Goal: Task Accomplishment & Management: Use online tool/utility

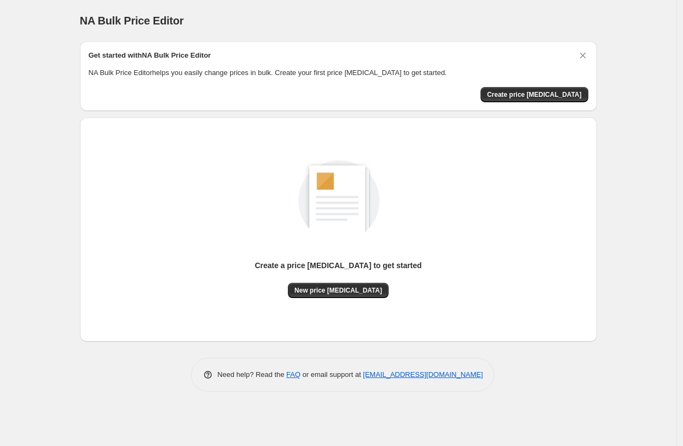
drag, startPoint x: 75, startPoint y: 23, endPoint x: 513, endPoint y: 362, distance: 553.7
click at [543, 369] on div "NA Bulk Price Editor. This page is ready NA Bulk Price Editor Get started with …" at bounding box center [338, 223] width 676 height 446
click at [77, 109] on div "Create a price change job to get started New price change job" at bounding box center [333, 225] width 525 height 233
drag, startPoint x: 381, startPoint y: 292, endPoint x: 263, endPoint y: 265, distance: 121.0
click at [263, 265] on div "Create a price change job to get started New price change job" at bounding box center [338, 229] width 499 height 207
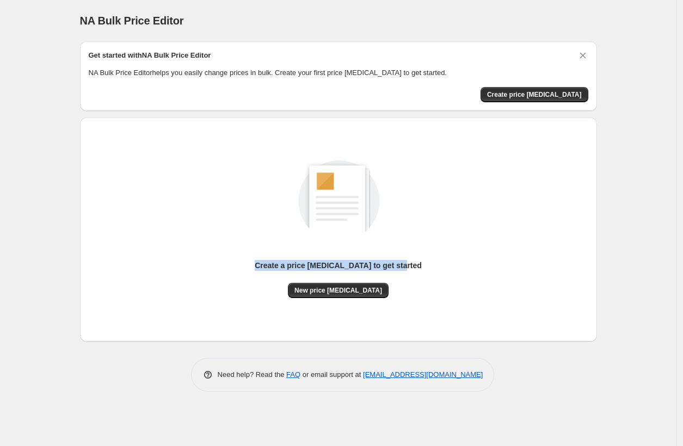
copy p "Create a price change job to get started"
click at [173, 244] on div "Create a price change job to get started New price change job" at bounding box center [338, 217] width 499 height 161
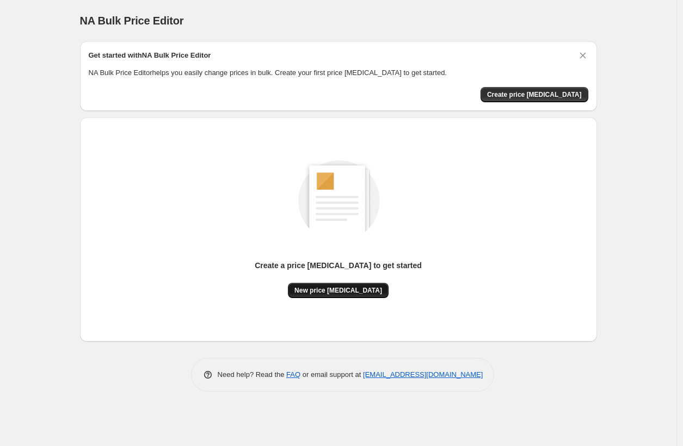
click at [332, 288] on span "New price change job" at bounding box center [338, 290] width 88 height 9
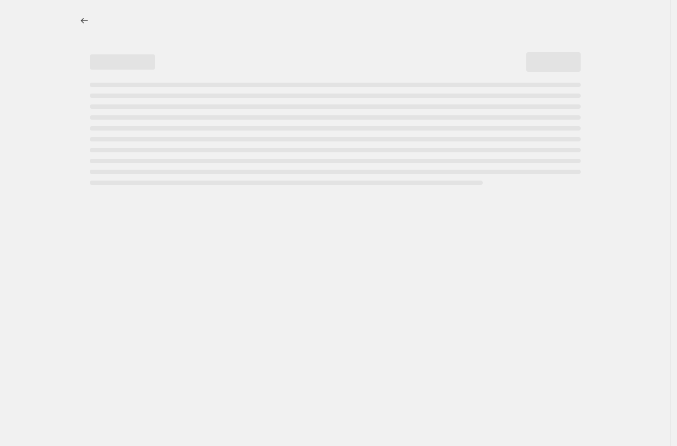
select select "percentage"
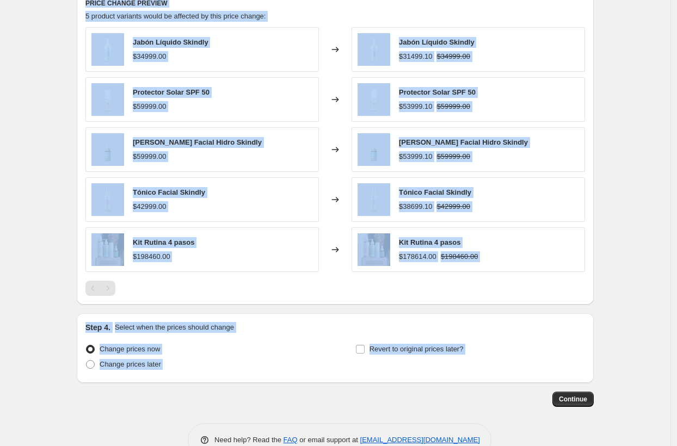
scroll to position [641, 0]
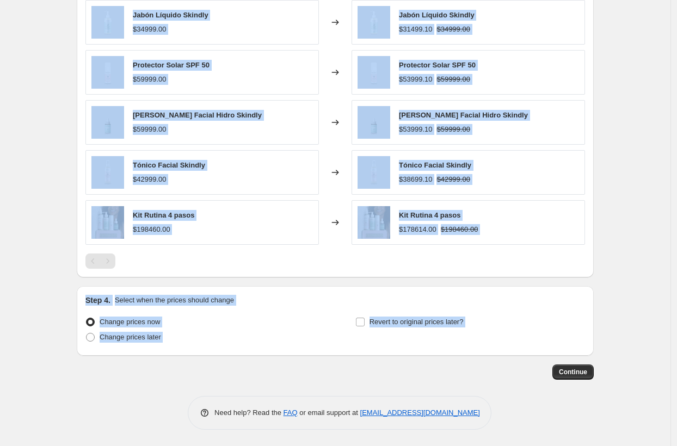
drag, startPoint x: 169, startPoint y: 51, endPoint x: 376, endPoint y: 446, distance: 446.1
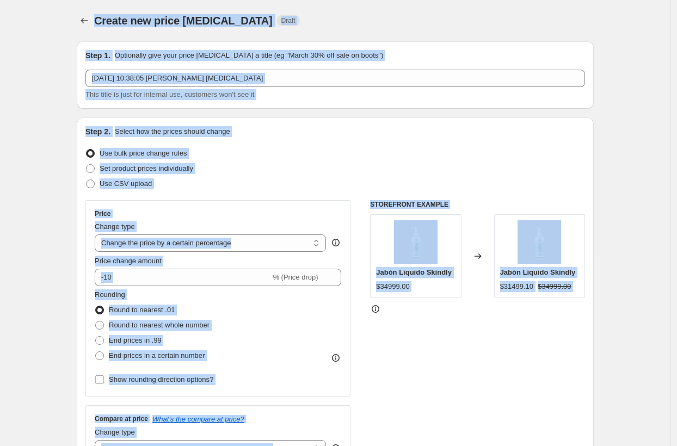
copy div "Create new price change job Draft Step 1. Optionally give your price change job…"
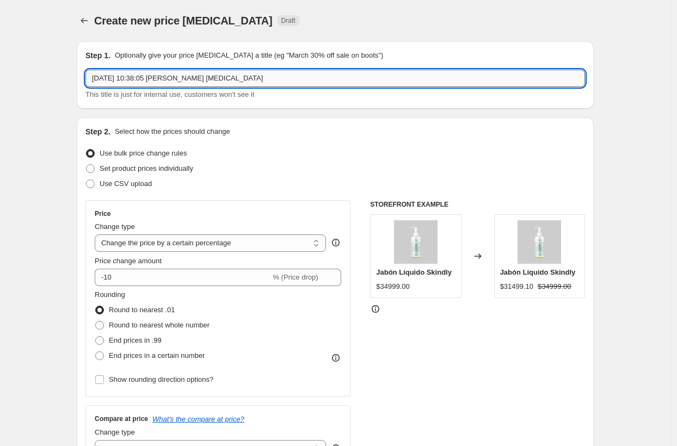
click at [258, 79] on input "11 oct 2025, 10:38:05 a.m. Price change job" at bounding box center [334, 78] width 499 height 17
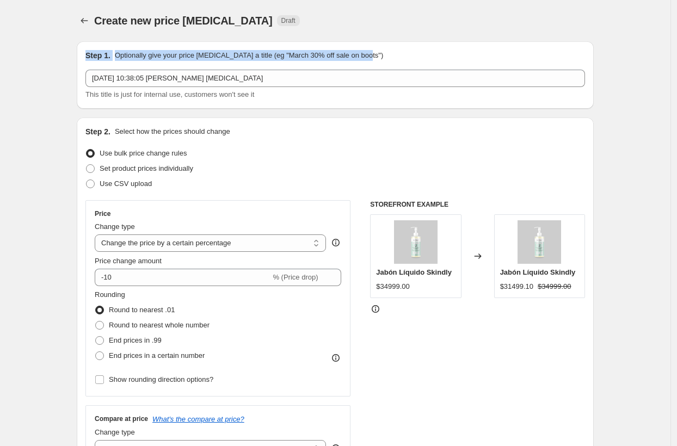
drag, startPoint x: 410, startPoint y: 59, endPoint x: 79, endPoint y: 55, distance: 330.7
click at [79, 55] on div "Step 1. Optionally give your price change job a title (eg "March 30% off sale o…" at bounding box center [335, 74] width 517 height 67
copy div "Step 1. Optionally give your price change job a title (eg "March 30% off sale o…"
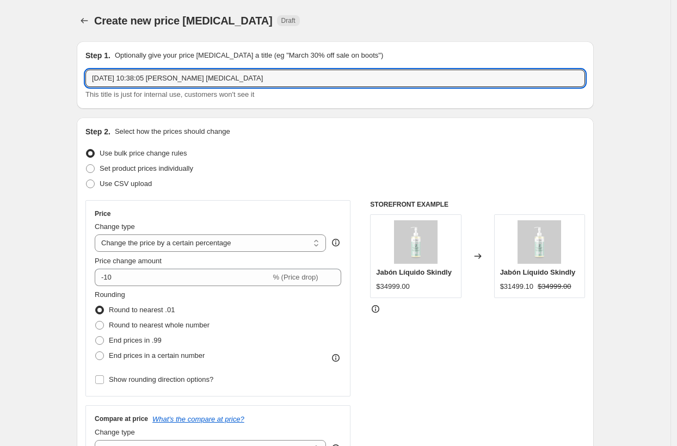
drag, startPoint x: 276, startPoint y: 82, endPoint x: -9, endPoint y: 80, distance: 285.5
click at [0, 80] on html "Home Settings Plans Skip to content Create new price change job. This page is r…" at bounding box center [338, 223] width 677 height 446
paste input "20% OFF en todos los productos ✨ y 35% OFF en nuestro kit completo"
click at [254, 79] on input "20% OFF en todos los productos ✨ y 35% OFF en nuestro kit completo" at bounding box center [334, 78] width 499 height 17
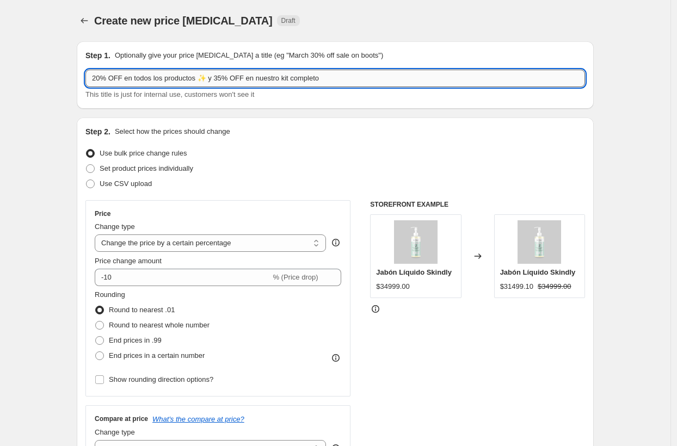
paste input "🎉 Lanzamiento Skindly 🎉 20% OFF en todos los productos ✨ y 35% OFF en nuestro k…"
type input "🎉 Lanzamiento Skindly 🎉 20% OFF en todos los productos ✨ y 35% OFF en nuestro k…"
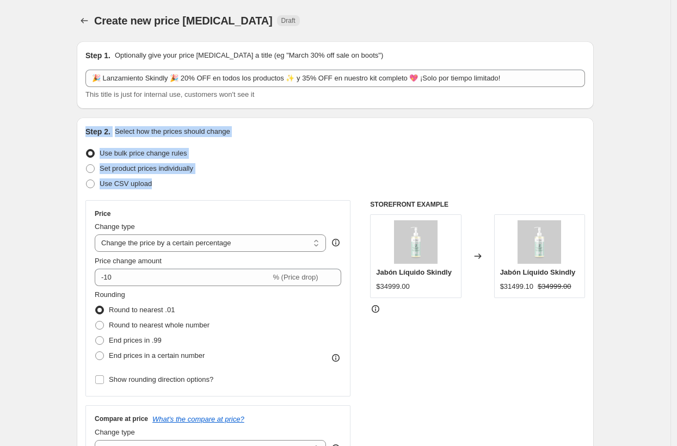
drag, startPoint x: 78, startPoint y: 129, endPoint x: 180, endPoint y: 183, distance: 115.8
copy div "Step 2. Select how the prices should change Use bulk price change rules Set pro…"
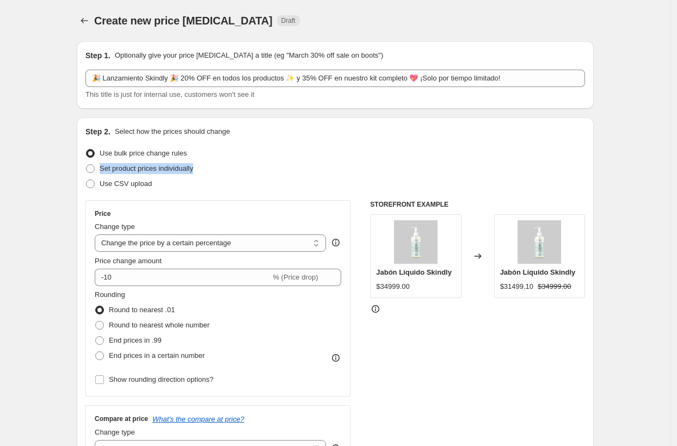
click at [192, 241] on select "Change the price to a certain amount Change the price by a certain amount Chang…" at bounding box center [210, 242] width 231 height 17
click at [97, 234] on select "Change the price to a certain amount Change the price by a certain amount Chang…" at bounding box center [210, 242] width 231 height 17
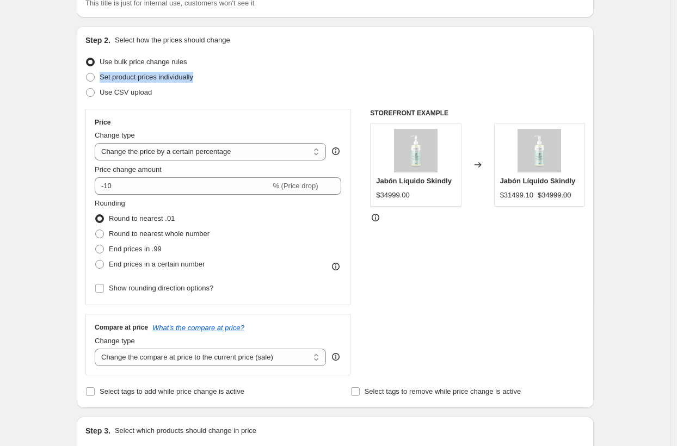
scroll to position [92, 0]
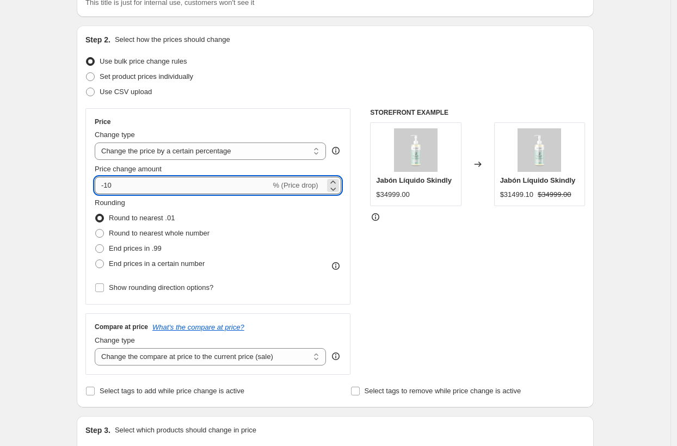
click at [187, 188] on input "-10" at bounding box center [183, 185] width 176 height 17
type input "-1"
type input "-20"
click at [60, 234] on div "Create new price change job. This page is ready Create new price change job Dra…" at bounding box center [335, 451] width 670 height 1087
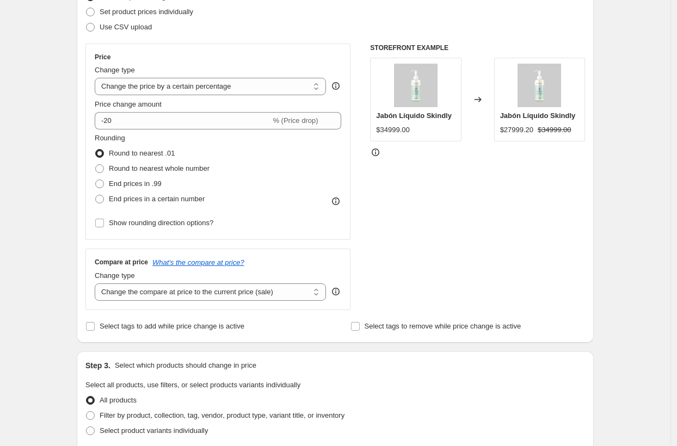
scroll to position [158, 0]
drag, startPoint x: 94, startPoint y: 259, endPoint x: 142, endPoint y: 276, distance: 50.7
click at [142, 276] on div "Compare at price What's the compare at price? Change type Change the compare at…" at bounding box center [217, 277] width 265 height 61
copy div "Compare at price What's the compare at price? Change type"
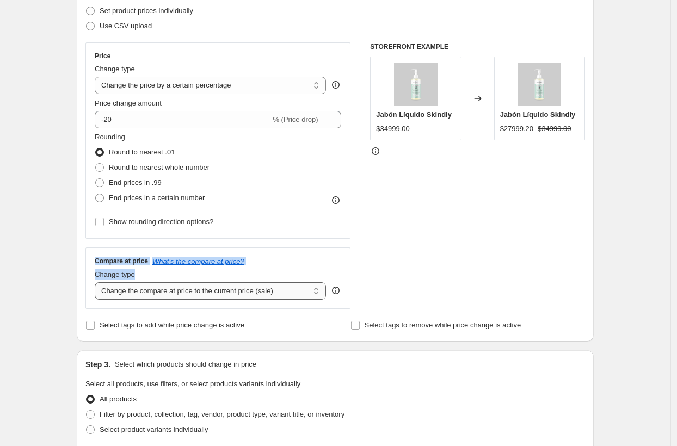
click at [221, 293] on select "Change the compare at price to the current price (sale) Change the compare at p…" at bounding box center [210, 290] width 231 height 17
click at [97, 282] on select "Change the compare at price to the current price (sale) Change the compare at p…" at bounding box center [210, 290] width 231 height 17
click at [41, 240] on div "Create new price change job. This page is ready Create new price change job Dra…" at bounding box center [335, 385] width 670 height 1087
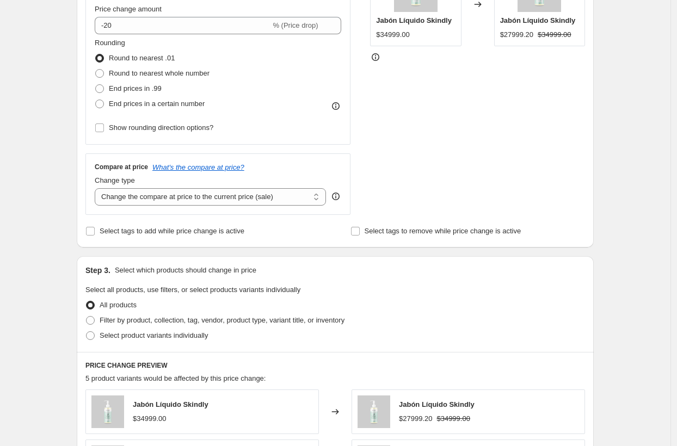
scroll to position [256, 0]
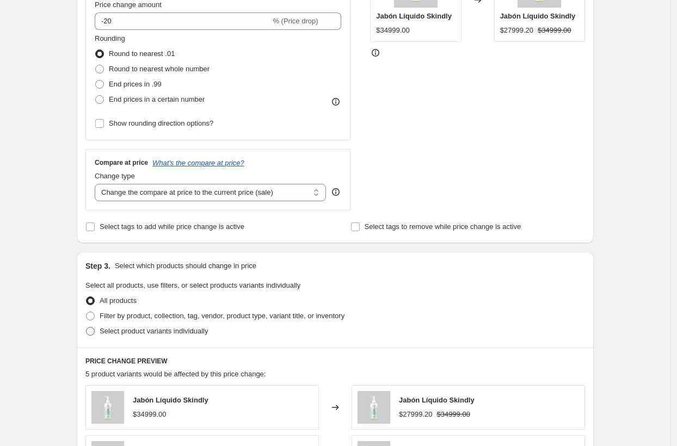
click at [166, 331] on span "Select product variants individually" at bounding box center [154, 331] width 108 height 8
click at [86, 327] on input "Select product variants individually" at bounding box center [86, 327] width 1 height 1
radio input "true"
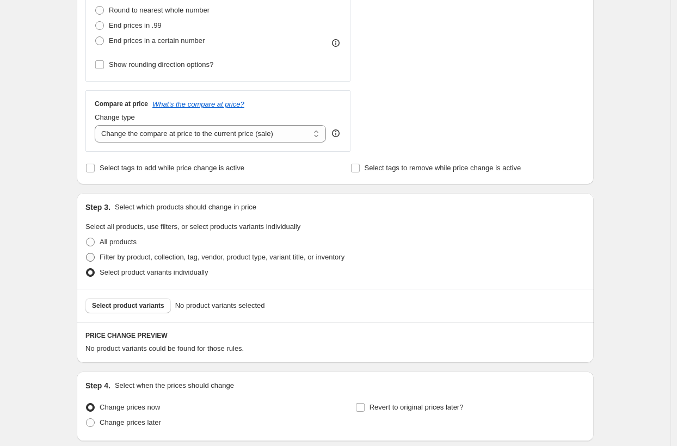
scroll to position [400, 0]
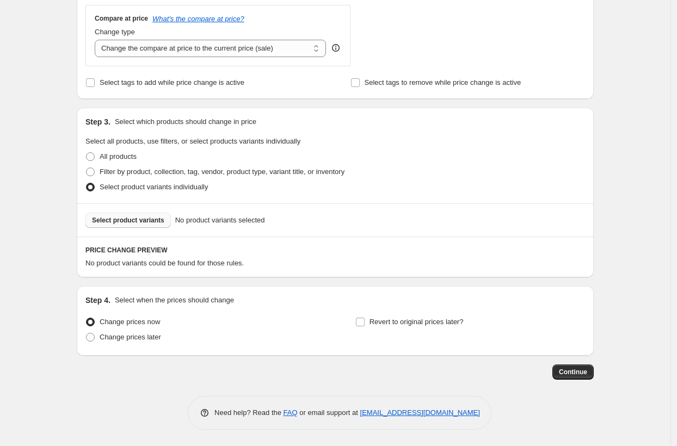
click at [133, 216] on span "Select product variants" at bounding box center [128, 220] width 72 height 9
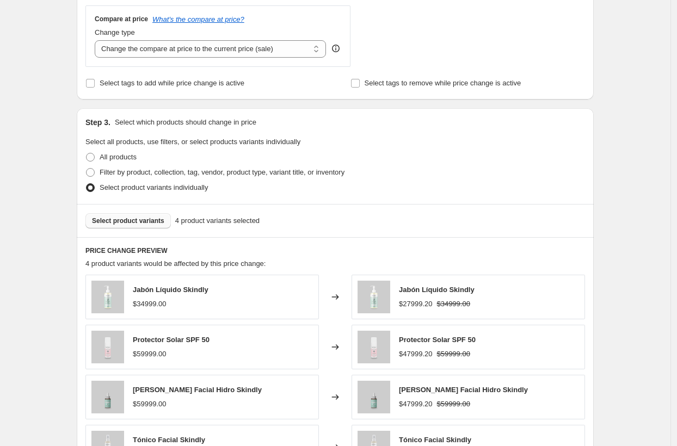
scroll to position [624, 0]
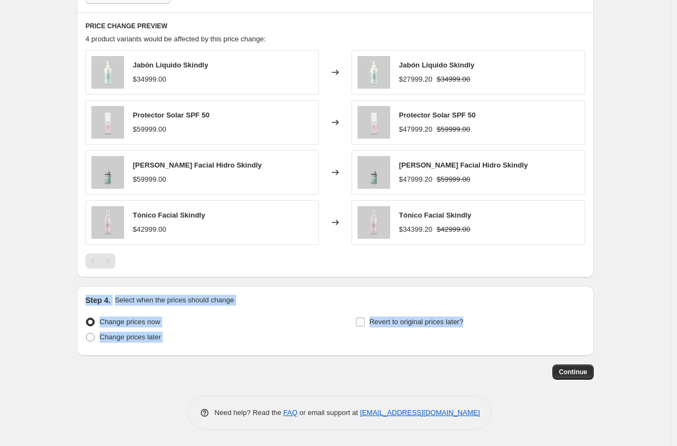
drag, startPoint x: 86, startPoint y: 295, endPoint x: 517, endPoint y: 345, distance: 433.6
click at [517, 345] on div "Step 4. Select when the prices should change Change prices now Change prices la…" at bounding box center [335, 321] width 517 height 70
copy div "Step 4. Select when the prices should change Change prices now Change prices la…"
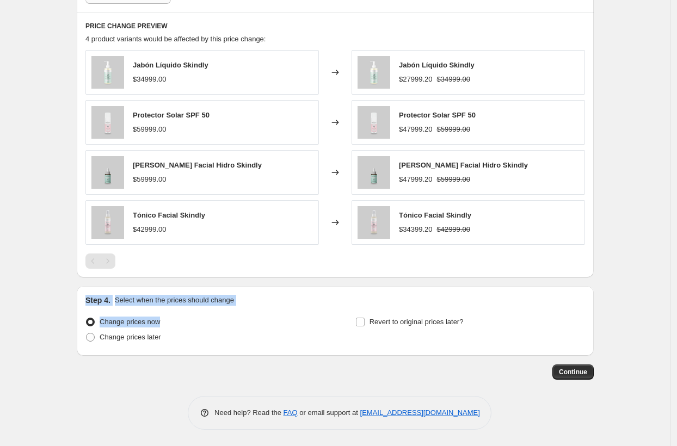
drag, startPoint x: 188, startPoint y: 326, endPoint x: 87, endPoint y: 299, distance: 104.2
click at [87, 299] on div "Step 4. Select when the prices should change Change prices now Change prices la…" at bounding box center [335, 321] width 517 height 70
copy div "Step 4. Select when the prices should change Change prices now"
click at [569, 372] on span "Continue" at bounding box center [573, 372] width 28 height 9
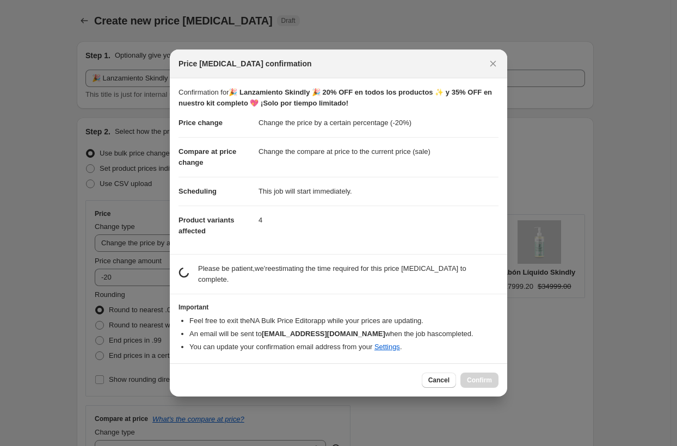
scroll to position [0, 0]
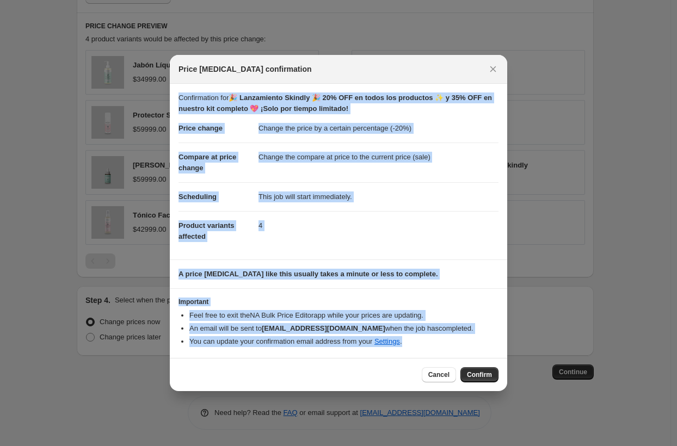
drag, startPoint x: 179, startPoint y: 97, endPoint x: 462, endPoint y: 340, distance: 372.5
click at [462, 340] on div "Confirmation for 🎉 Lanzamiento Skindly 🎉 20% OFF en todos los productos ✨ y 35%…" at bounding box center [338, 221] width 337 height 274
copy div "Confirmation for 🎉 Lanzamiento Skindly 🎉 20% OFF en todos los productos ✨ y 35%…"
click at [364, 220] on dd "4" at bounding box center [378, 225] width 240 height 29
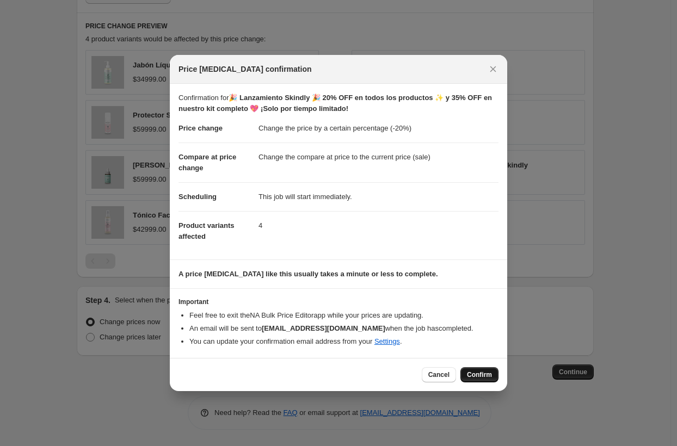
click at [479, 377] on span "Confirm" at bounding box center [479, 374] width 25 height 9
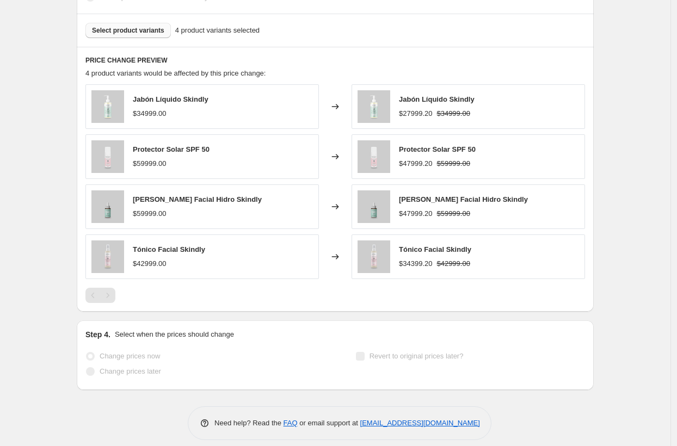
scroll to position [676, 0]
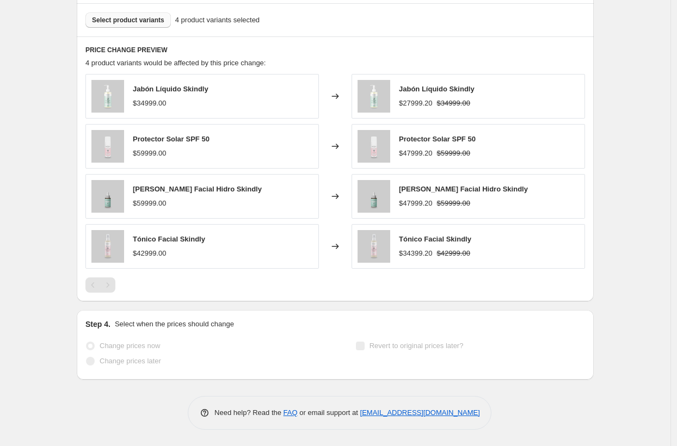
select select "percentage"
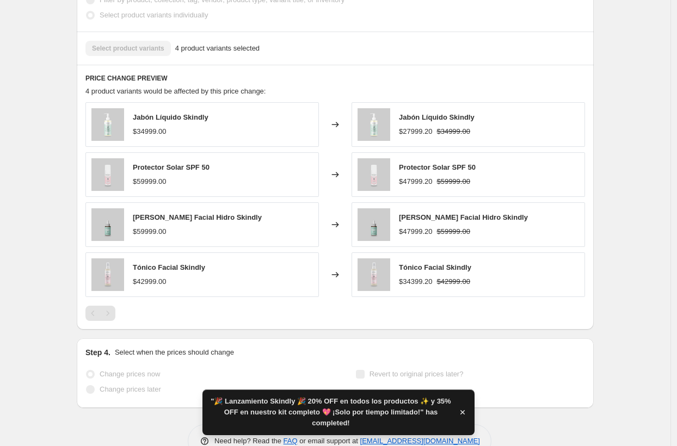
scroll to position [0, 0]
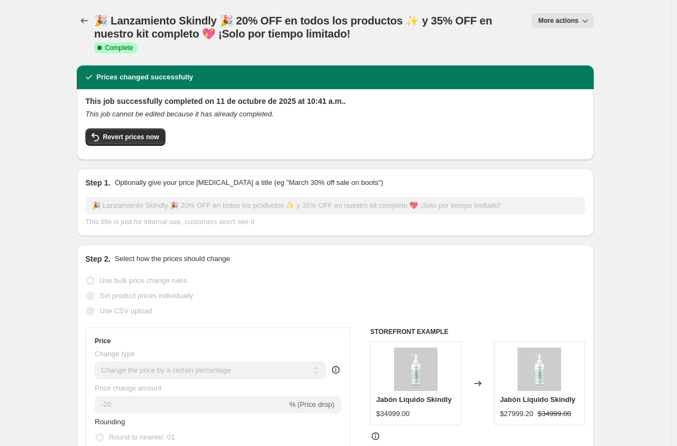
drag, startPoint x: 321, startPoint y: 120, endPoint x: 82, endPoint y: 101, distance: 240.0
click at [82, 101] on div "This job successfully completed on 11 de octubre de 2025 at 10:41 a.m.. This jo…" at bounding box center [335, 124] width 517 height 71
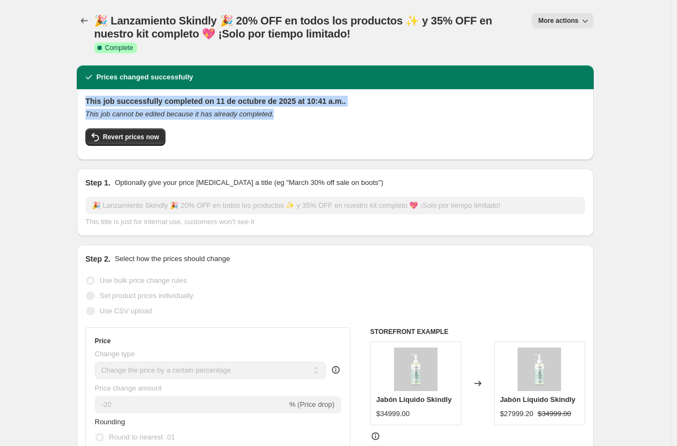
drag, startPoint x: 87, startPoint y: 99, endPoint x: 335, endPoint y: 113, distance: 248.4
click at [335, 113] on div "This job successfully completed on 11 de octubre de 2025 at 10:41 a.m.. This jo…" at bounding box center [335, 124] width 517 height 71
copy div "This job successfully completed on 11 de octubre de 2025 at 10:41 a.m.. This jo…"
click at [117, 141] on button "Revert prices now" at bounding box center [125, 136] width 80 height 17
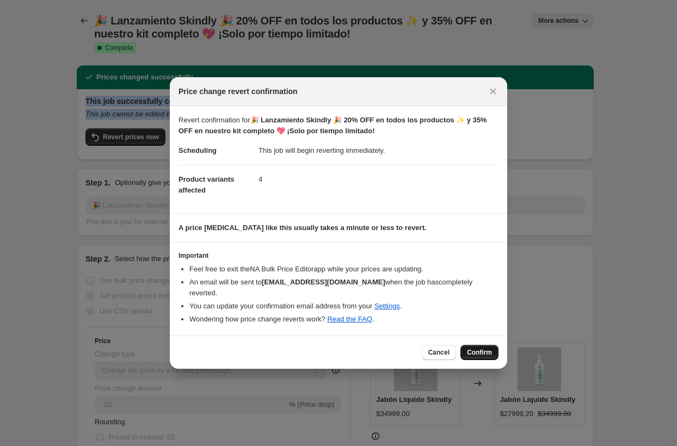
click at [473, 351] on span "Confirm" at bounding box center [479, 352] width 25 height 9
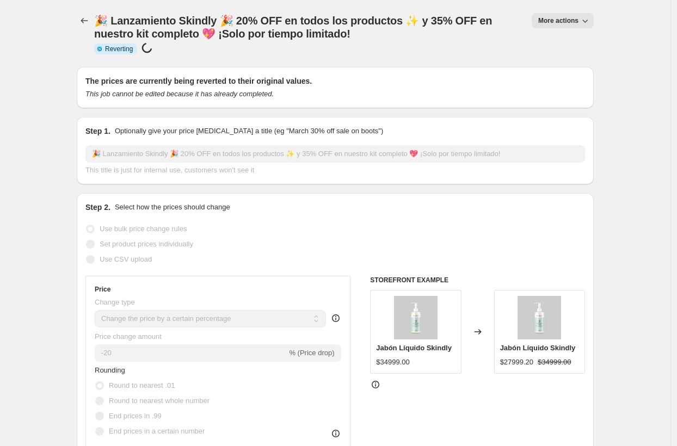
select select "percentage"
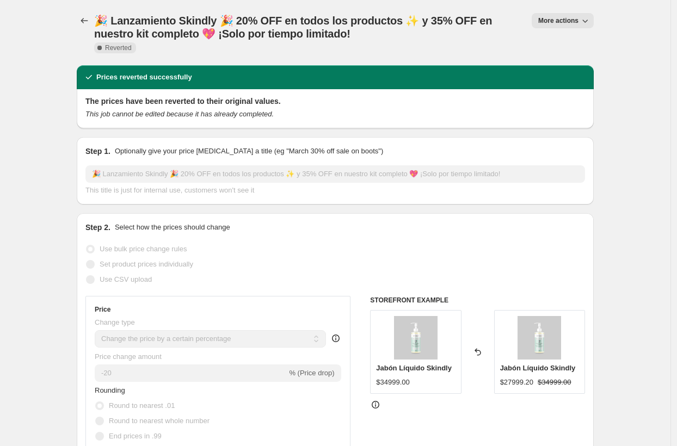
click at [568, 21] on span "More actions" at bounding box center [558, 20] width 40 height 9
click at [576, 79] on span "Delete job" at bounding box center [569, 80] width 59 height 11
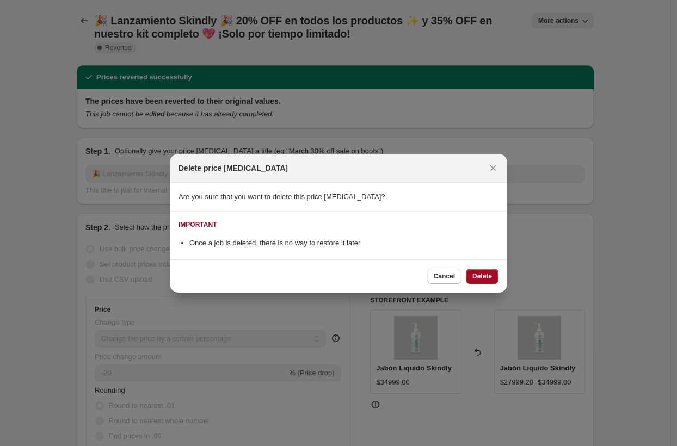
click at [485, 276] on span "Delete" at bounding box center [482, 276] width 20 height 9
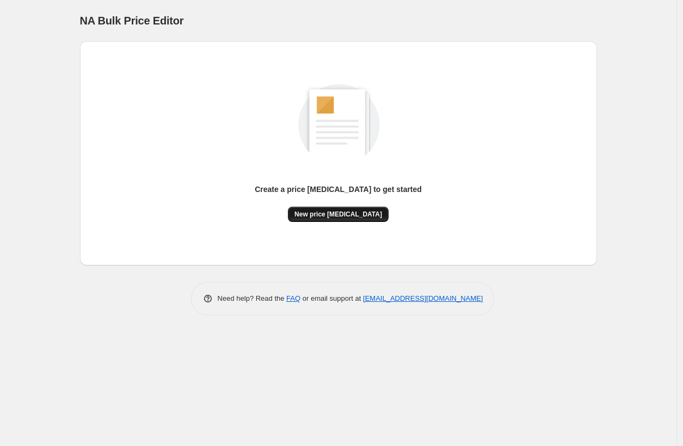
click at [381, 203] on div "Create a price change job to get started" at bounding box center [338, 195] width 167 height 23
click at [365, 210] on span "New price change job" at bounding box center [338, 214] width 88 height 9
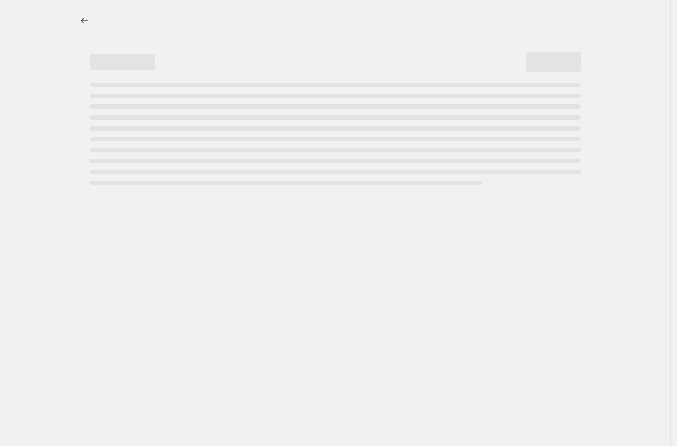
select select "percentage"
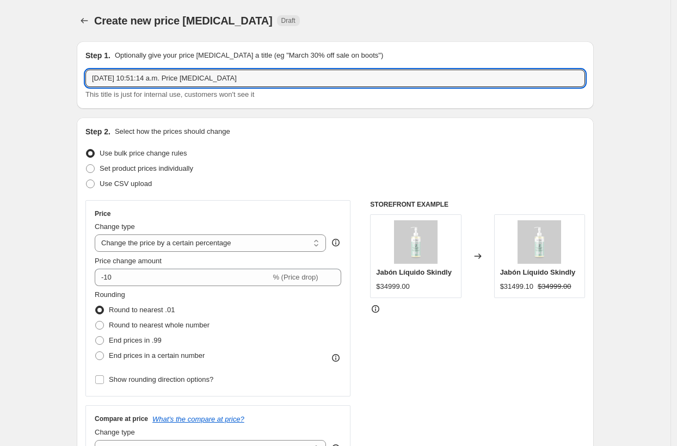
drag, startPoint x: 343, startPoint y: 72, endPoint x: 29, endPoint y: 83, distance: 314.0
click at [225, 79] on input "11 oct 2025, 10:51:14 a.m. Price change job" at bounding box center [334, 78] width 499 height 17
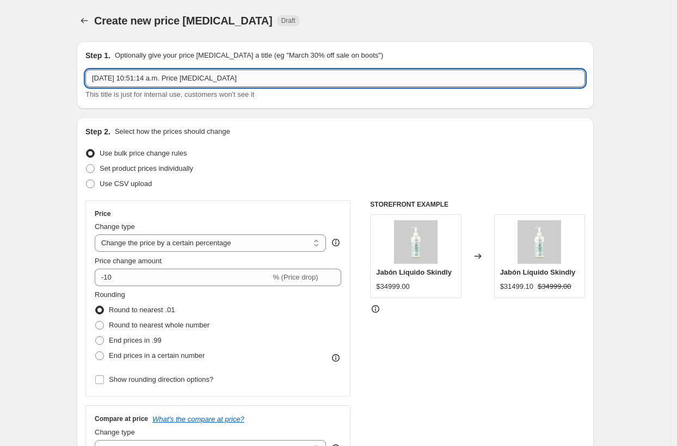
paste input "🎉 Lanzamiento Skindly 🎉 20% OFF en todos los productos ✨ y 35% OFF en nuestro k…"
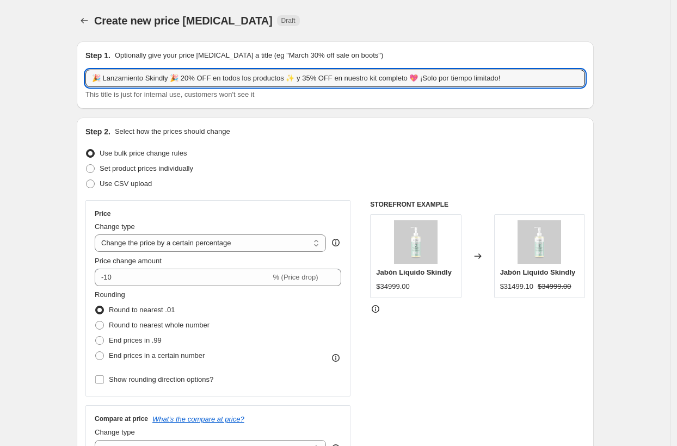
type input "🎉 Lanzamiento Skindly 🎉 20% OFF en todos los productos ✨ y 35% OFF en nuestro k…"
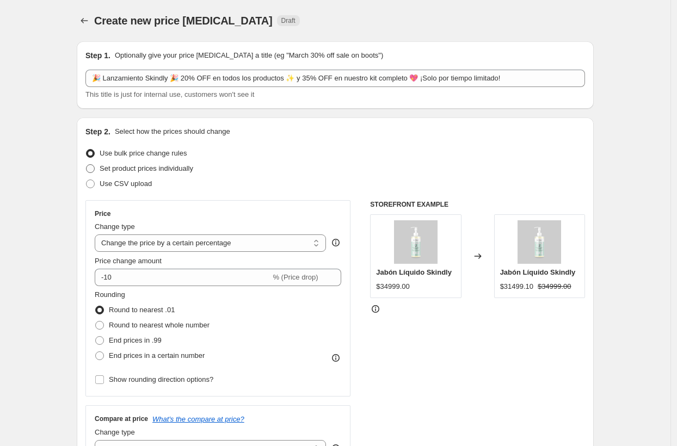
click at [135, 168] on span "Set product prices individually" at bounding box center [147, 168] width 94 height 8
click at [86, 165] on input "Set product prices individually" at bounding box center [86, 164] width 1 height 1
radio input "true"
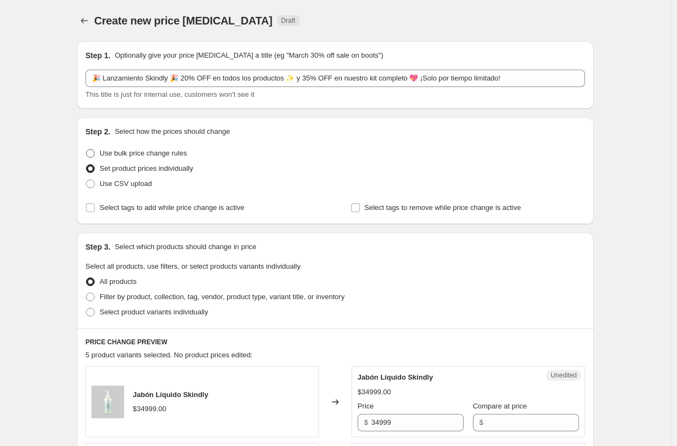
click at [171, 152] on span "Use bulk price change rules" at bounding box center [143, 153] width 87 height 8
click at [86, 150] on input "Use bulk price change rules" at bounding box center [86, 149] width 1 height 1
radio input "true"
select select "percentage"
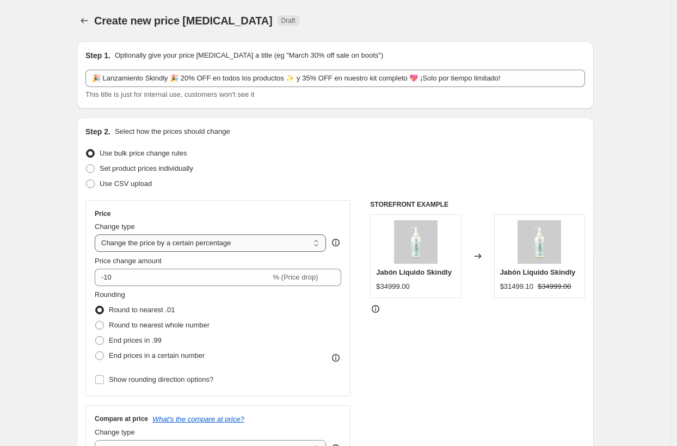
click at [196, 241] on select "Change the price to a certain amount Change the price by a certain amount Chang…" at bounding box center [210, 242] width 231 height 17
click at [211, 250] on select "Change the price to a certain amount Change the price by a certain amount Chang…" at bounding box center [210, 242] width 231 height 17
click at [97, 234] on select "Change the price to a certain amount Change the price by a certain amount Chang…" at bounding box center [210, 242] width 231 height 17
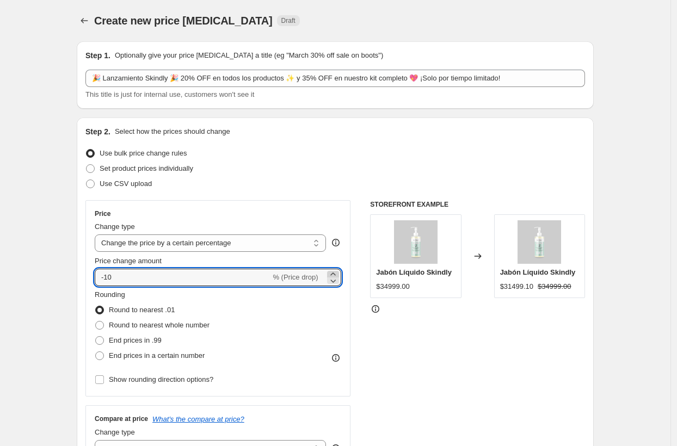
click at [335, 273] on icon at bounding box center [332, 273] width 5 height 3
click at [336, 280] on icon at bounding box center [332, 280] width 11 height 11
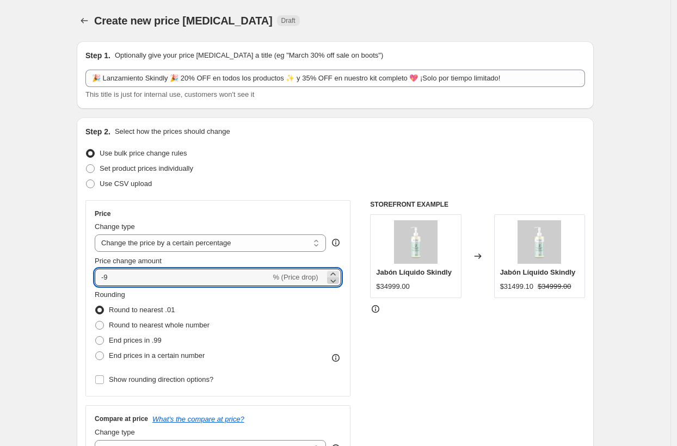
click at [336, 280] on icon at bounding box center [332, 280] width 11 height 11
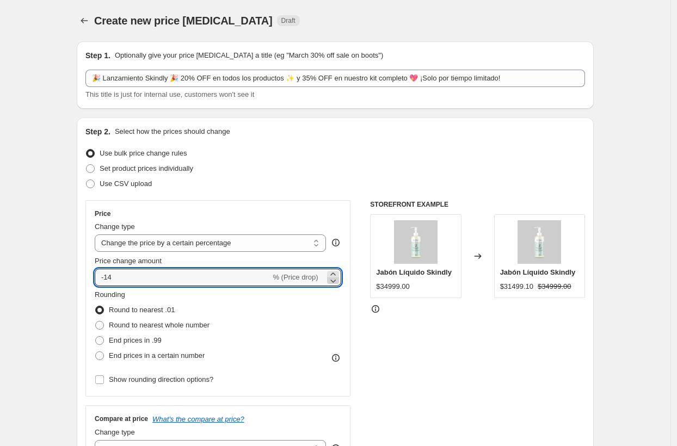
click at [336, 280] on icon at bounding box center [332, 280] width 11 height 11
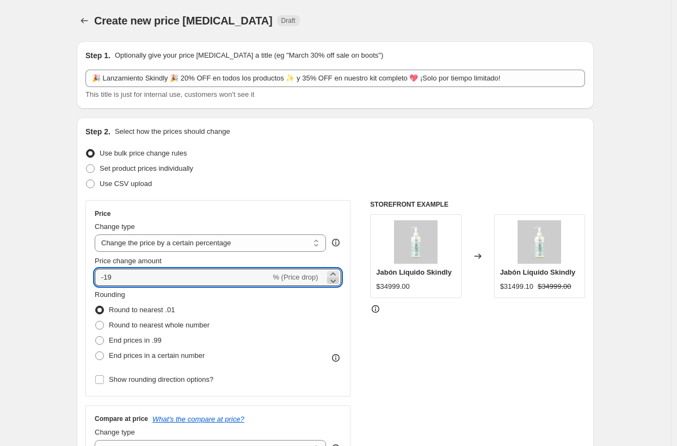
click at [336, 280] on icon at bounding box center [332, 280] width 11 height 11
click at [334, 273] on icon at bounding box center [332, 273] width 5 height 3
click at [335, 272] on icon at bounding box center [332, 273] width 5 height 3
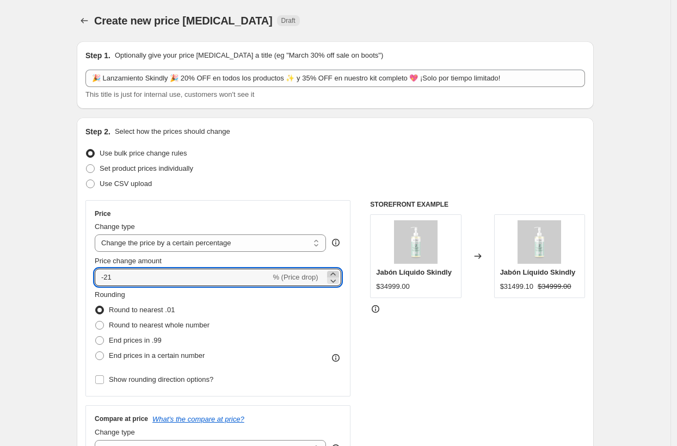
type input "-20"
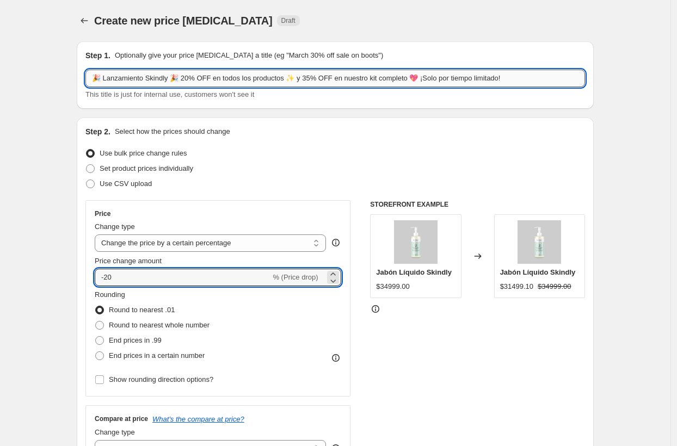
click at [318, 77] on input "🎉 Lanzamiento Skindly 🎉 20% OFF en todos los productos ✨ y 35% OFF en nuestro k…" at bounding box center [334, 78] width 499 height 17
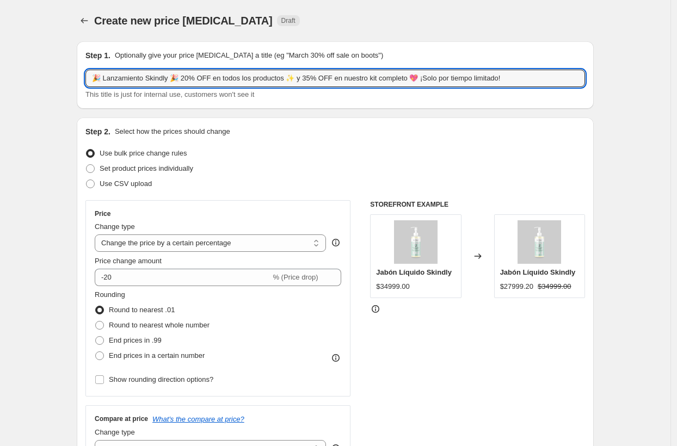
drag, startPoint x: 329, startPoint y: 80, endPoint x: 660, endPoint y: 80, distance: 331.2
type input "🎉 Lanzamiento Skindly 🎉 20% OFF en todos los productos ✨"
click at [462, 36] on div "Create new price change job. This page is ready Create new price change job Dra…" at bounding box center [335, 20] width 517 height 41
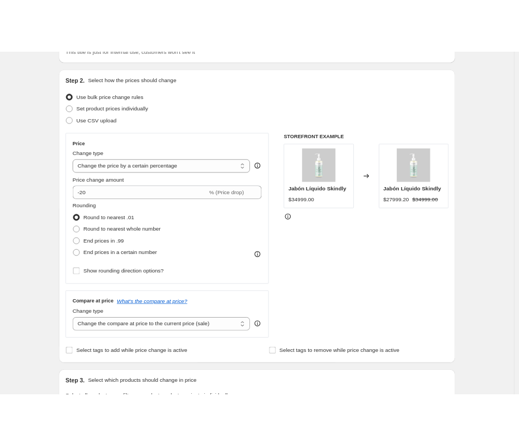
scroll to position [122, 0]
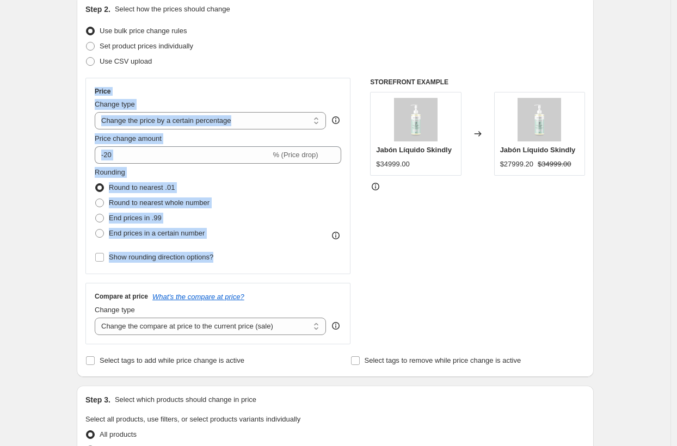
drag, startPoint x: 96, startPoint y: 98, endPoint x: 257, endPoint y: 256, distance: 225.7
click at [257, 256] on div "Price Change type Change the price to a certain amount Change the price by a ce…" at bounding box center [217, 176] width 265 height 196
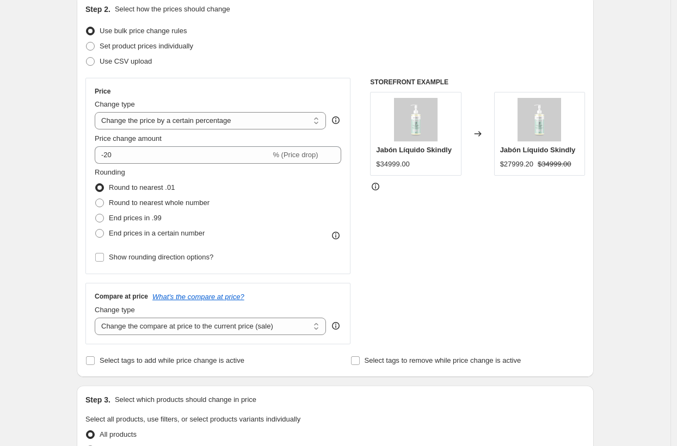
click at [647, 255] on div "Create new price change job. This page is ready Create new price change job Dra…" at bounding box center [335, 421] width 670 height 1087
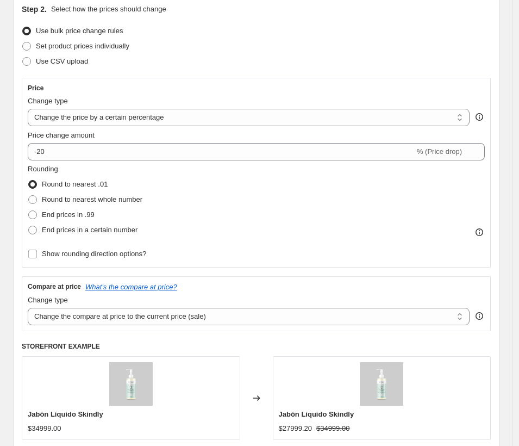
scroll to position [154, 0]
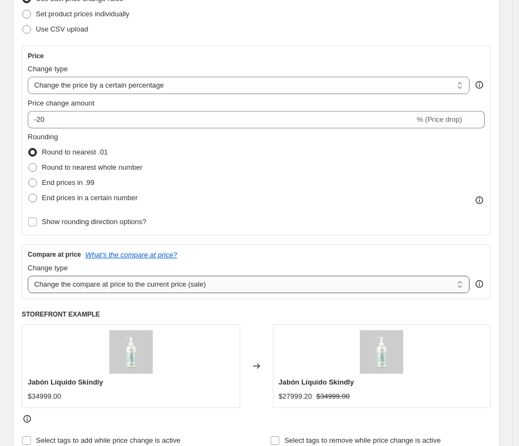
click at [243, 284] on select "Change the compare at price to the current price (sale) Change the compare at p…" at bounding box center [249, 284] width 442 height 17
click at [129, 283] on select "Change the compare at price to the current price (sale) Change the compare at p…" at bounding box center [249, 284] width 442 height 17
click at [28, 276] on select "Change the compare at price to the current price (sale) Change the compare at p…" at bounding box center [249, 284] width 442 height 17
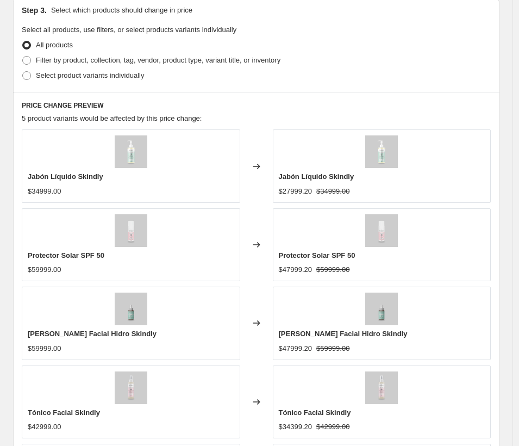
scroll to position [623, 0]
click at [89, 60] on span "Filter by product, collection, tag, vendor, product type, variant title, or inv…" at bounding box center [158, 61] width 245 height 8
click at [23, 57] on input "Filter by product, collection, tag, vendor, product type, variant title, or inv…" at bounding box center [22, 57] width 1 height 1
radio input "true"
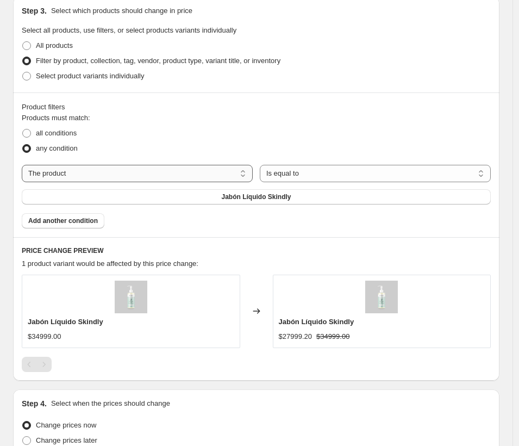
click at [127, 175] on select "The product The product's collection The product's vendor The product's status …" at bounding box center [137, 173] width 231 height 17
click at [75, 78] on span "Select product variants individually" at bounding box center [90, 76] width 108 height 8
click at [23, 72] on input "Select product variants individually" at bounding box center [22, 72] width 1 height 1
radio input "true"
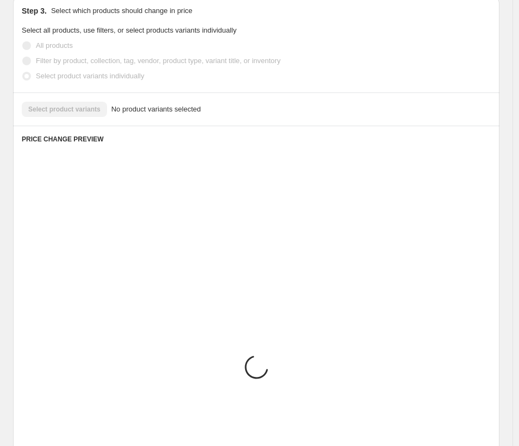
scroll to position [534, 0]
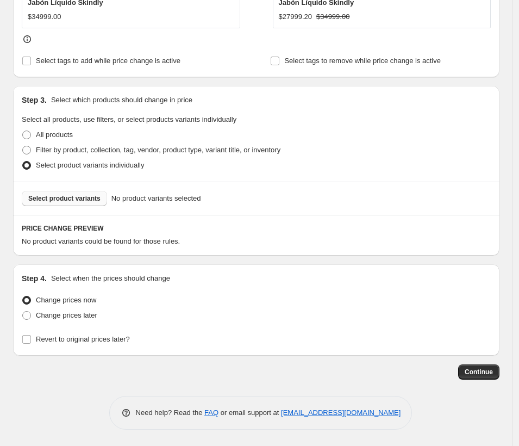
click at [80, 196] on span "Select product variants" at bounding box center [64, 198] width 72 height 9
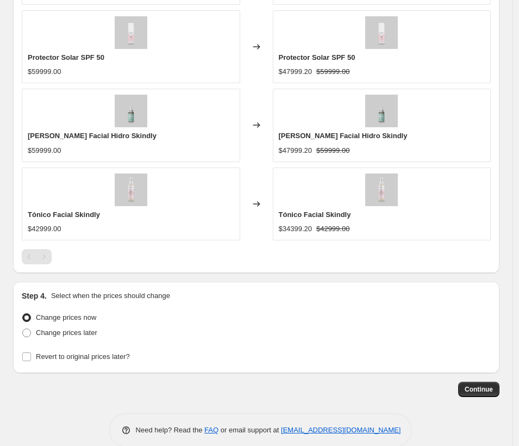
scroll to position [872, 0]
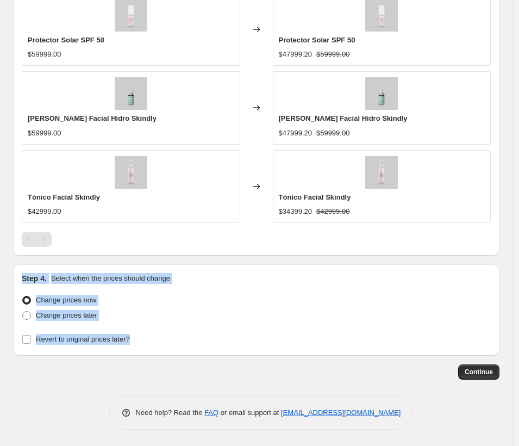
drag, startPoint x: 17, startPoint y: 274, endPoint x: 159, endPoint y: 335, distance: 155.2
click at [159, 335] on div "Step 4. Select when the prices should change Change prices now Change prices la…" at bounding box center [256, 309] width 487 height 91
copy div "Step 4. Select when the prices should change Change prices now Change prices la…"
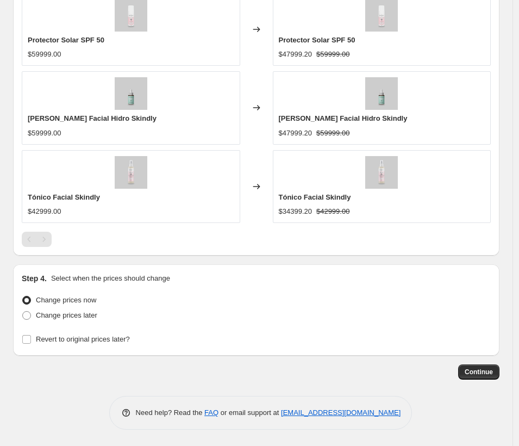
drag, startPoint x: 65, startPoint y: 385, endPoint x: 90, endPoint y: 384, distance: 24.5
click at [424, 373] on div "Continue" at bounding box center [256, 371] width 487 height 15
click at [489, 373] on span "Continue" at bounding box center [479, 372] width 28 height 9
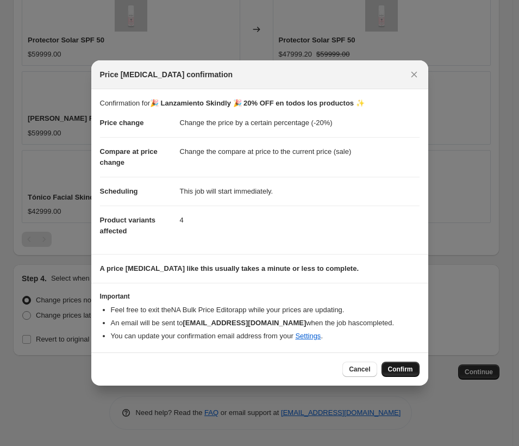
click at [412, 368] on span "Confirm" at bounding box center [400, 369] width 25 height 9
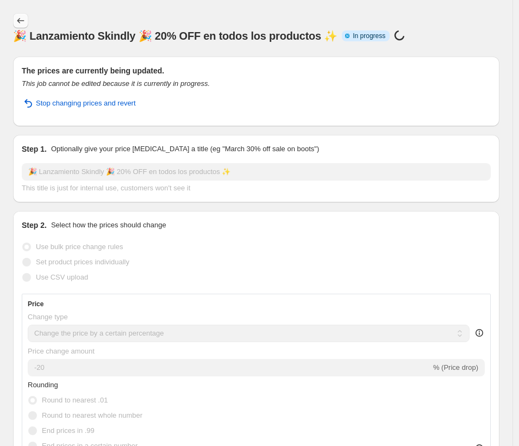
click at [18, 21] on icon "Price change jobs" at bounding box center [20, 20] width 7 height 5
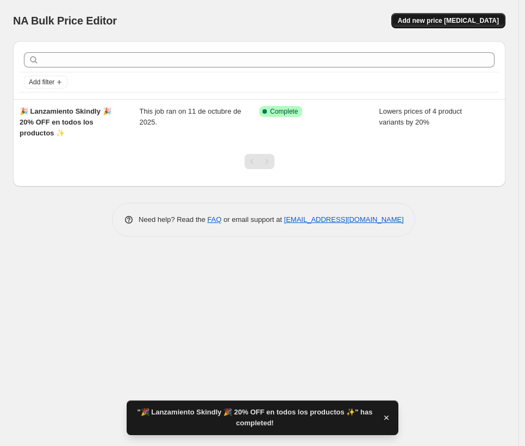
click at [456, 23] on span "Add new price [MEDICAL_DATA]" at bounding box center [448, 20] width 101 height 9
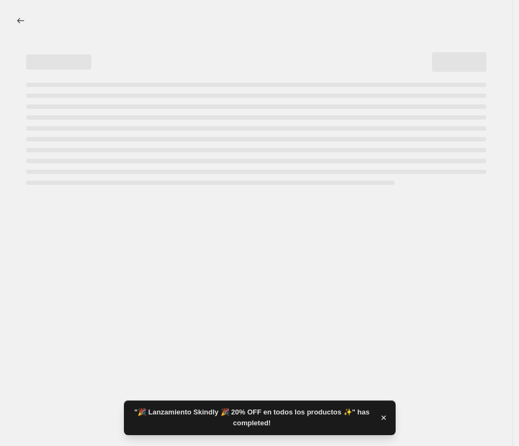
select select "percentage"
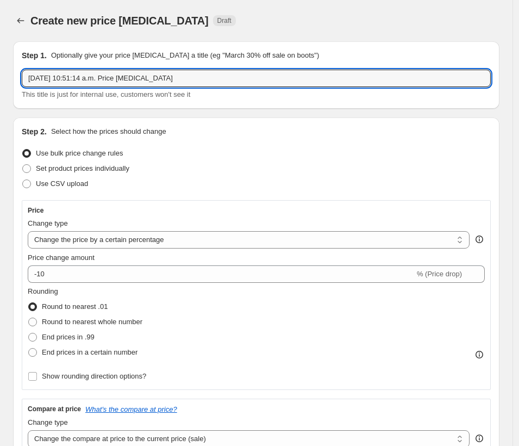
drag, startPoint x: 199, startPoint y: 77, endPoint x: -89, endPoint y: 76, distance: 287.7
click at [0, 76] on html "Home Settings Plans Skip to content Create new price change job. This page is r…" at bounding box center [259, 223] width 519 height 446
paste input "35% OFF en nuestro kit completo 💖"
type input "35% OFF en nuestro kit completo 💖"
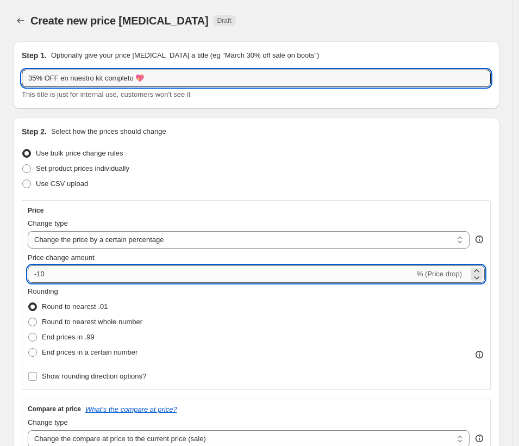
click at [114, 275] on input "-10" at bounding box center [221, 273] width 387 height 17
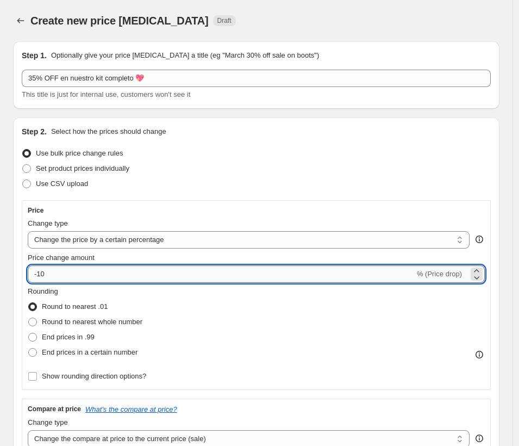
click at [114, 275] on input "-10" at bounding box center [221, 273] width 387 height 17
type input "-1"
type input "-35"
click at [138, 243] on select "Change the price to a certain amount Change the price by a certain amount Chang…" at bounding box center [249, 239] width 442 height 17
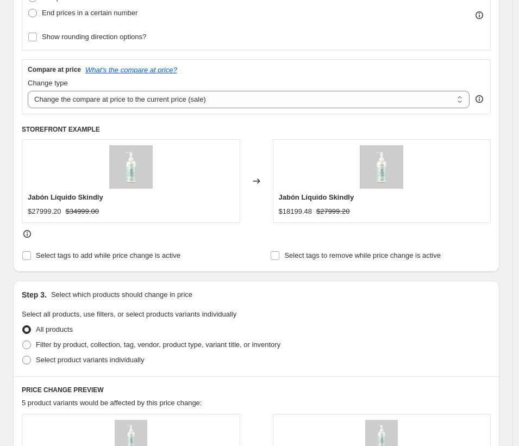
scroll to position [363, 0]
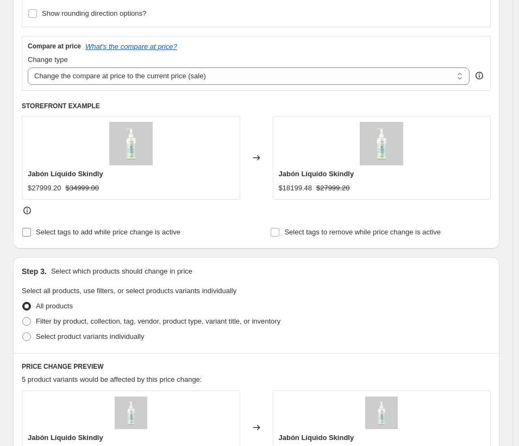
click at [90, 234] on span "Select tags to add while price change is active" at bounding box center [108, 232] width 145 height 8
click at [31, 234] on input "Select tags to add while price change is active" at bounding box center [26, 232] width 9 height 9
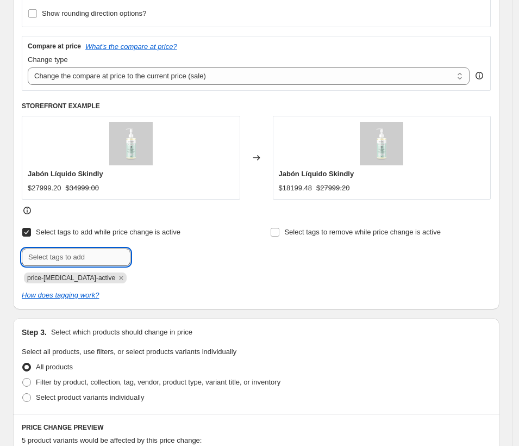
click at [100, 251] on input "text" at bounding box center [76, 257] width 109 height 17
click at [104, 233] on span "Select tags to add while price change is active" at bounding box center [108, 232] width 145 height 8
click at [31, 233] on input "Select tags to add while price change is active" at bounding box center [26, 232] width 9 height 9
checkbox input "false"
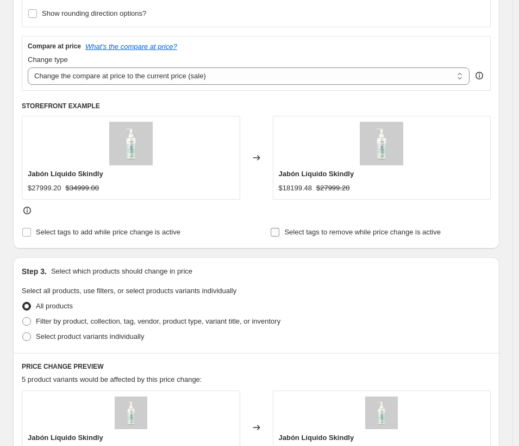
click at [318, 231] on span "Select tags to remove while price change is active" at bounding box center [362, 232] width 157 height 8
click at [280, 231] on input "Select tags to remove while price change is active" at bounding box center [275, 232] width 9 height 9
checkbox input "true"
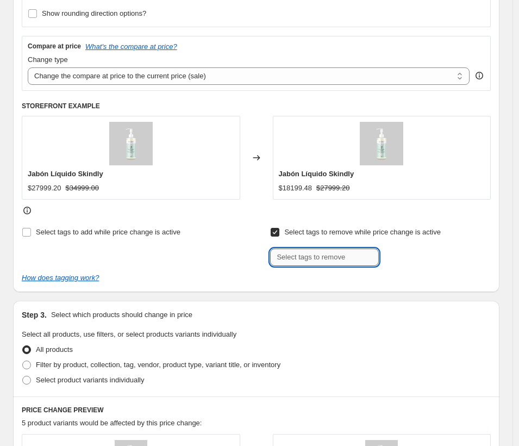
click at [319, 255] on input "text" at bounding box center [324, 257] width 109 height 17
type input "a"
click at [64, 236] on span "Select tags to add while price change is active" at bounding box center [108, 232] width 145 height 8
click at [31, 236] on input "Select tags to add while price change is active" at bounding box center [26, 232] width 9 height 9
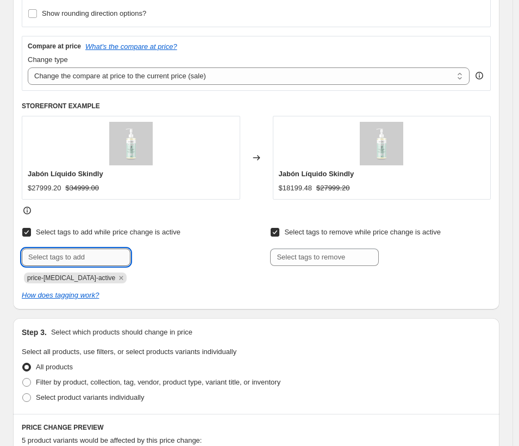
click at [69, 253] on input "text" at bounding box center [76, 257] width 109 height 17
click at [100, 233] on span "Select tags to add while price change is active" at bounding box center [108, 232] width 145 height 8
click at [31, 233] on input "Select tags to add while price change is active" at bounding box center [26, 232] width 9 height 9
checkbox input "false"
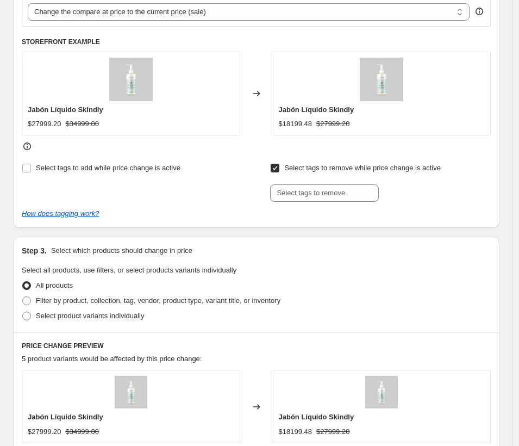
scroll to position [427, 0]
click at [80, 317] on span "Select product variants individually" at bounding box center [90, 315] width 108 height 8
click at [23, 312] on input "Select product variants individually" at bounding box center [22, 311] width 1 height 1
radio input "true"
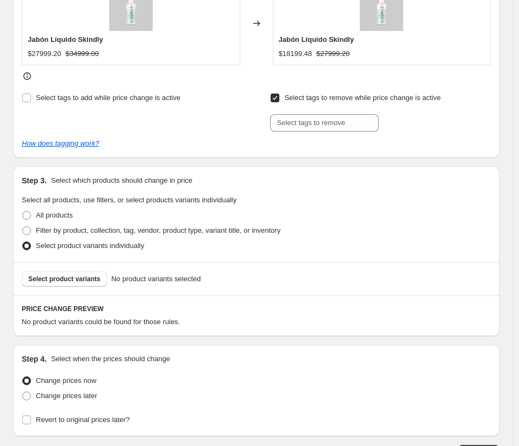
scroll to position [578, 0]
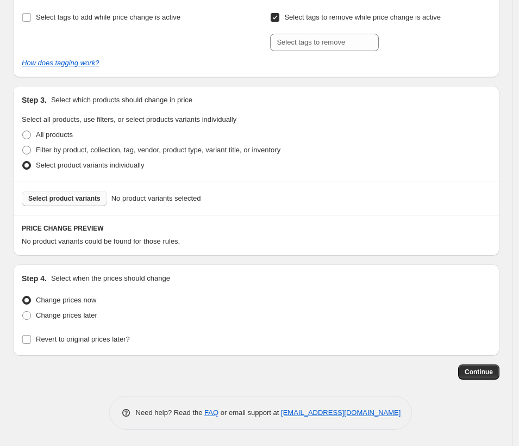
click at [64, 197] on span "Select product variants" at bounding box center [64, 198] width 72 height 9
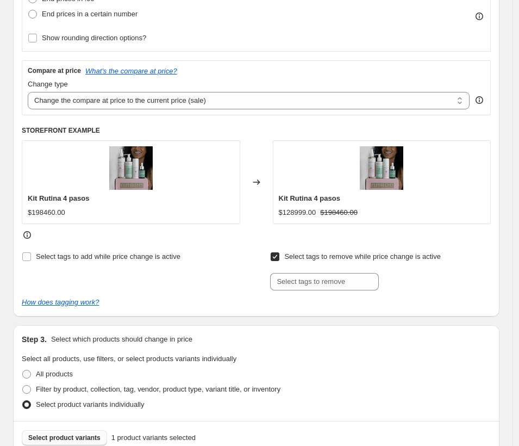
scroll to position [370, 0]
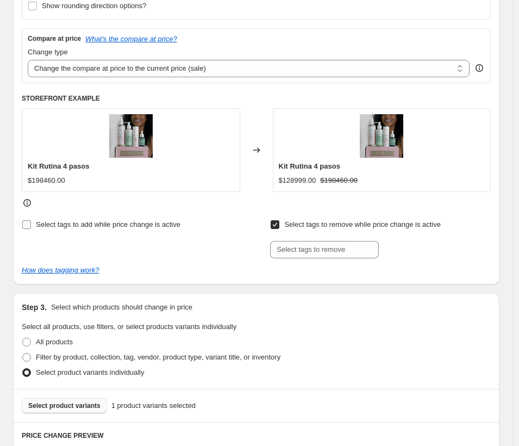
click at [144, 224] on span "Select tags to add while price change is active" at bounding box center [108, 224] width 145 height 8
click at [31, 224] on input "Select tags to add while price change is active" at bounding box center [26, 224] width 9 height 9
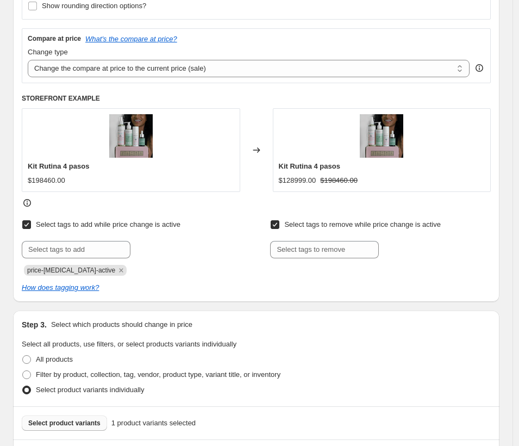
click at [144, 223] on span "Select tags to add while price change is active" at bounding box center [108, 224] width 145 height 8
click at [31, 223] on input "Select tags to add while price change is active" at bounding box center [26, 224] width 9 height 9
checkbox input "false"
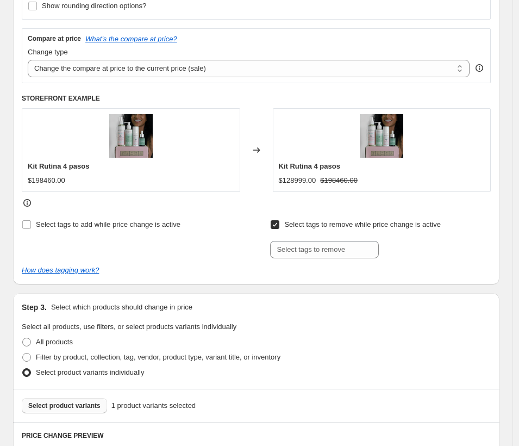
click at [284, 227] on label "Select tags to remove while price change is active" at bounding box center [355, 224] width 171 height 15
click at [280, 227] on input "Select tags to remove while price change is active" at bounding box center [275, 224] width 9 height 9
checkbox input "false"
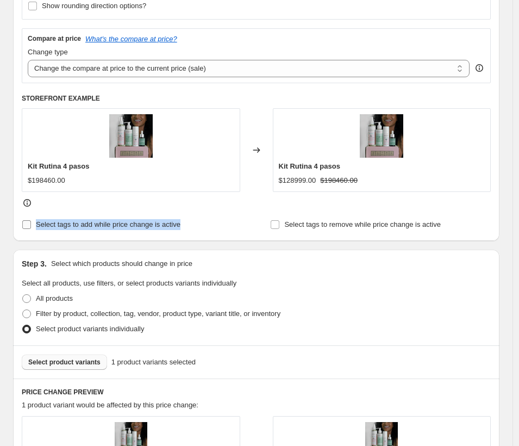
drag, startPoint x: 191, startPoint y: 226, endPoint x: 22, endPoint y: 229, distance: 169.2
click at [22, 229] on div "Select tags to add while price change is active" at bounding box center [132, 224] width 221 height 15
copy label "Select tags to add while price change is active"
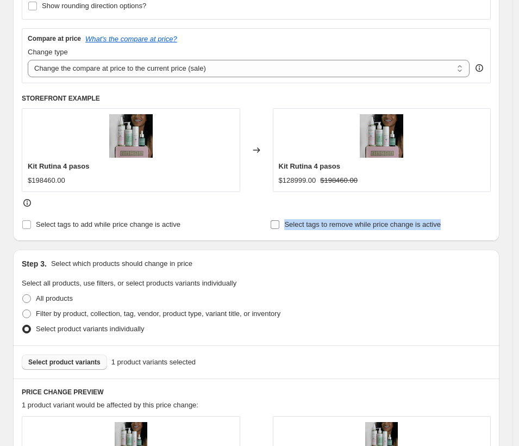
drag, startPoint x: 293, startPoint y: 226, endPoint x: 454, endPoint y: 229, distance: 161.0
click at [441, 229] on span "Select tags to remove while price change is active" at bounding box center [362, 224] width 157 height 11
copy span "Select tags to remove while price change is active"
click at [119, 226] on span "Select tags to add while price change is active" at bounding box center [108, 224] width 145 height 8
click at [31, 226] on input "Select tags to add while price change is active" at bounding box center [26, 224] width 9 height 9
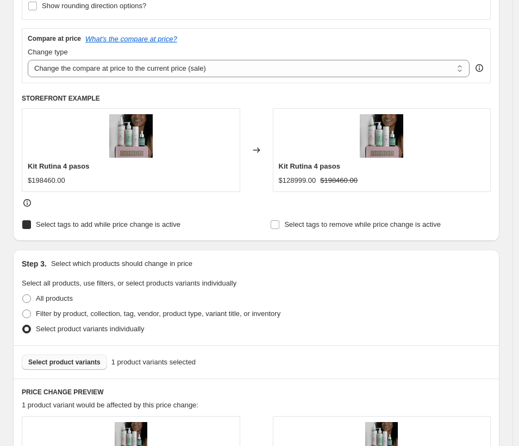
checkbox input "true"
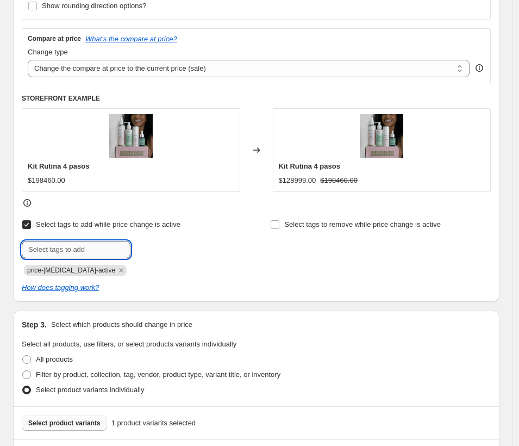
click at [90, 247] on input "text" at bounding box center [76, 249] width 109 height 17
type input "Descuento"
click at [182, 245] on span "Descuento" at bounding box center [170, 249] width 33 height 8
click at [320, 269] on div "Select tags to remove while price change is active" at bounding box center [380, 246] width 221 height 59
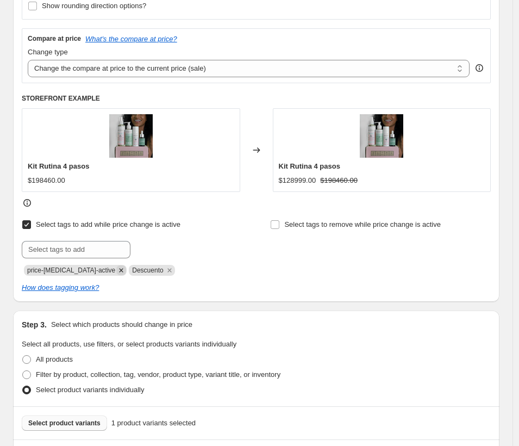
click at [116, 271] on icon "Remove price-change-job-active" at bounding box center [121, 270] width 10 height 10
click at [287, 275] on div "Select tags to remove while price change is active" at bounding box center [380, 246] width 221 height 59
click at [370, 256] on div "Select tags to remove while price change is active" at bounding box center [380, 246] width 221 height 59
click at [318, 226] on span "Select tags to remove while price change is active" at bounding box center [362, 224] width 157 height 8
click at [280, 226] on input "Select tags to remove while price change is active" at bounding box center [275, 224] width 9 height 9
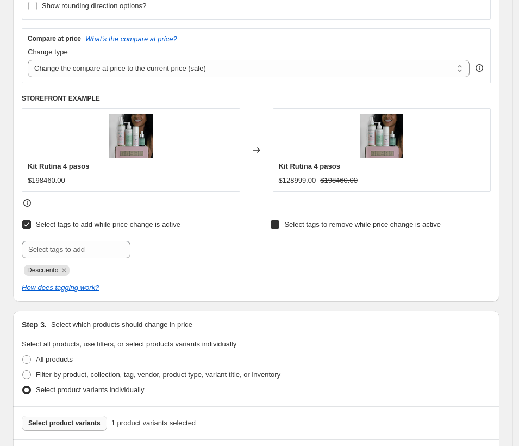
checkbox input "true"
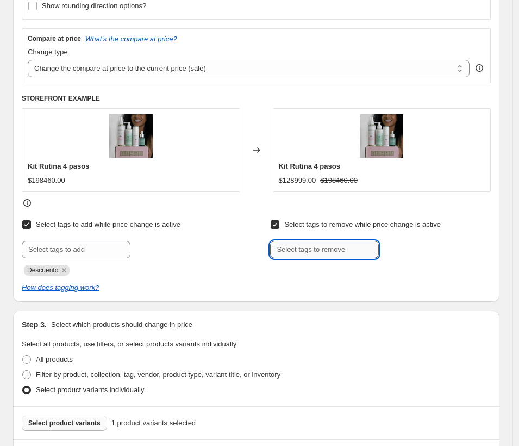
click at [318, 255] on input "text" at bounding box center [324, 249] width 109 height 17
type input "Des"
click at [408, 252] on span "Add Des" at bounding box center [401, 248] width 27 height 9
click at [380, 274] on div "Des" at bounding box center [380, 269] width 221 height 13
click at [295, 272] on icon "Remove Des" at bounding box center [294, 270] width 10 height 10
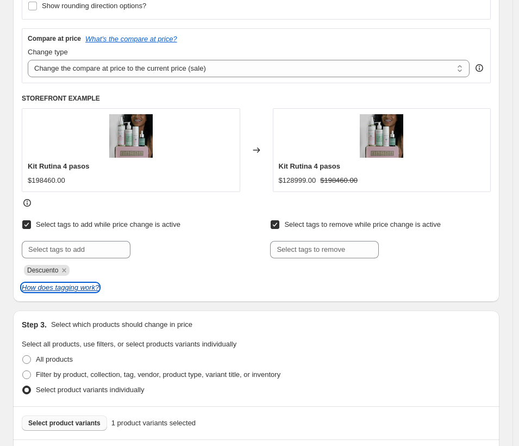
click at [67, 288] on icon "How does tagging work?" at bounding box center [60, 287] width 77 height 8
drag, startPoint x: 68, startPoint y: 269, endPoint x: 58, endPoint y: 264, distance: 11.7
click at [68, 269] on icon "Remove Descuento" at bounding box center [64, 270] width 10 height 10
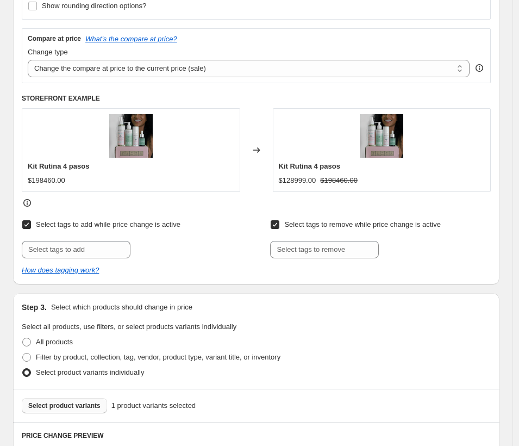
click at [24, 226] on input "Select tags to add while price change is active" at bounding box center [26, 224] width 9 height 9
checkbox input "false"
click at [272, 220] on div "Select tags to add while price change is active Select tags to remove while pri…" at bounding box center [256, 237] width 469 height 41
click at [280, 226] on input "Select tags to remove while price change is active" at bounding box center [275, 224] width 9 height 9
checkbox input "false"
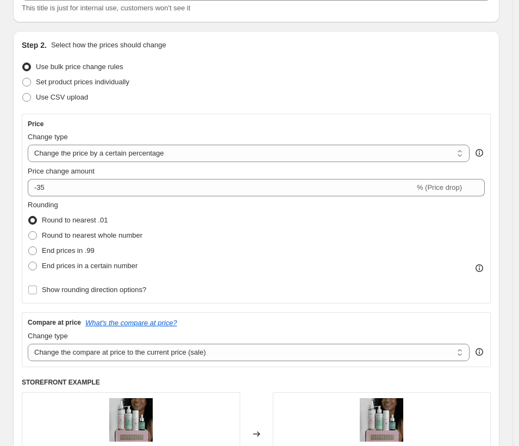
scroll to position [83, 0]
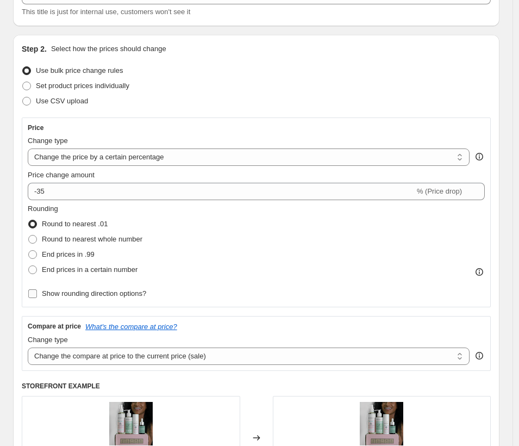
click at [76, 294] on span "Show rounding direction options?" at bounding box center [94, 293] width 104 height 8
click at [37, 294] on input "Show rounding direction options?" at bounding box center [32, 293] width 9 height 9
checkbox input "true"
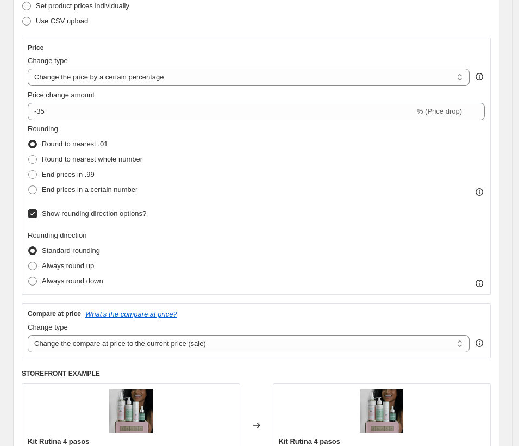
scroll to position [222, 0]
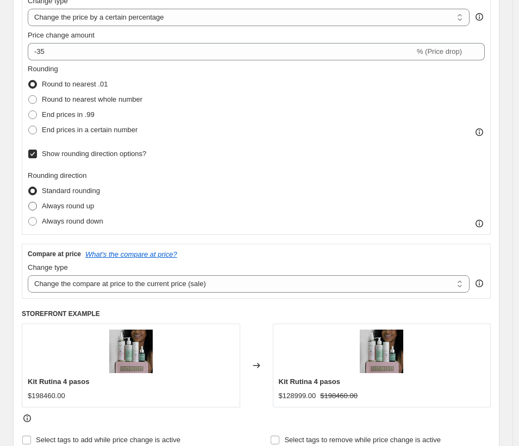
click at [71, 206] on span "Always round up" at bounding box center [68, 206] width 52 height 8
click at [29, 202] on input "Always round up" at bounding box center [28, 202] width 1 height 1
radio input "true"
click at [69, 219] on span "Always round down" at bounding box center [72, 221] width 61 height 8
click at [29, 218] on input "Always round down" at bounding box center [28, 217] width 1 height 1
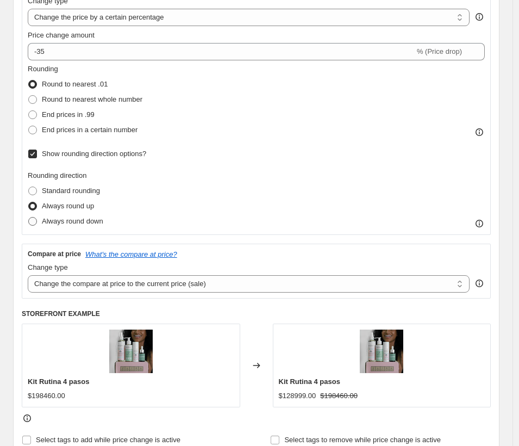
radio input "true"
click at [66, 190] on span "Standard rounding" at bounding box center [71, 191] width 58 height 8
click at [29, 187] on input "Standard rounding" at bounding box center [28, 187] width 1 height 1
radio input "true"
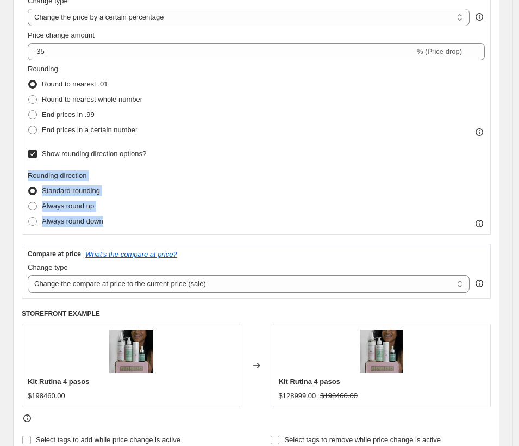
drag, startPoint x: 27, startPoint y: 174, endPoint x: 131, endPoint y: 223, distance: 114.8
click at [131, 223] on div "Price Change type Change the price to a certain amount Change the price by a ce…" at bounding box center [256, 106] width 469 height 257
copy fieldset "Rounding direction Standard rounding Always round up Always round down"
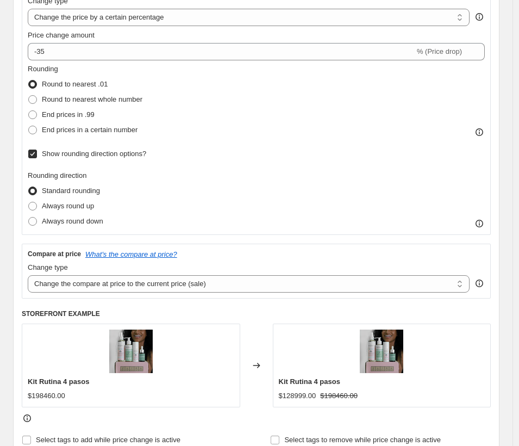
click at [57, 154] on span "Show rounding direction options?" at bounding box center [94, 154] width 104 height 8
click at [37, 154] on input "Show rounding direction options?" at bounding box center [32, 154] width 9 height 9
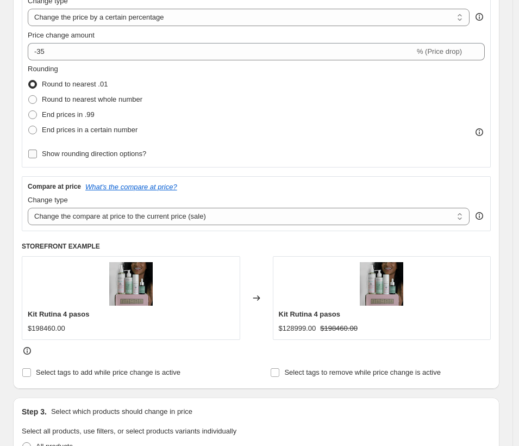
click at [91, 155] on span "Show rounding direction options?" at bounding box center [94, 154] width 104 height 8
click at [37, 155] on input "Show rounding direction options?" at bounding box center [32, 154] width 9 height 9
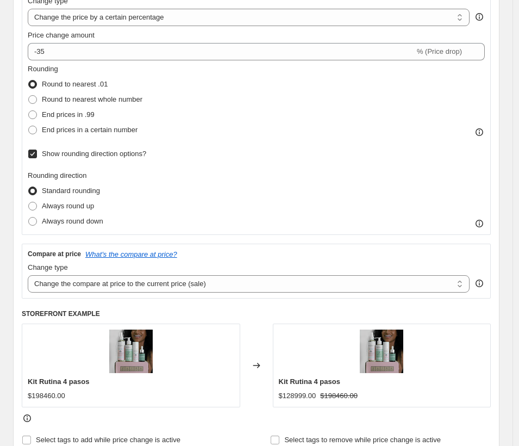
click at [125, 157] on span "Show rounding direction options?" at bounding box center [94, 154] width 104 height 8
click at [37, 157] on input "Show rounding direction options?" at bounding box center [32, 154] width 9 height 9
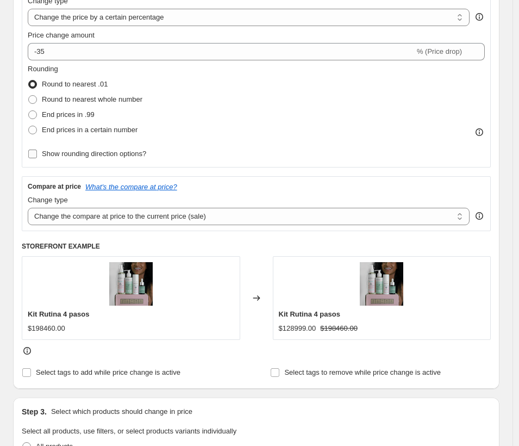
click at [125, 157] on span "Show rounding direction options?" at bounding box center [94, 154] width 104 height 8
click at [37, 157] on input "Show rounding direction options?" at bounding box center [32, 154] width 9 height 9
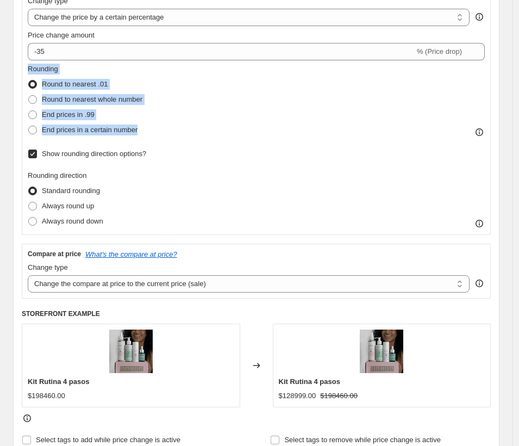
drag, startPoint x: 161, startPoint y: 129, endPoint x: 28, endPoint y: 70, distance: 145.8
click at [28, 70] on div "Rounding Round to nearest .01 Round to nearest whole number End prices in .99 E…" at bounding box center [256, 101] width 457 height 74
copy fieldset "Rounding Round to nearest .01 Round to nearest whole number End prices in .99 E…"
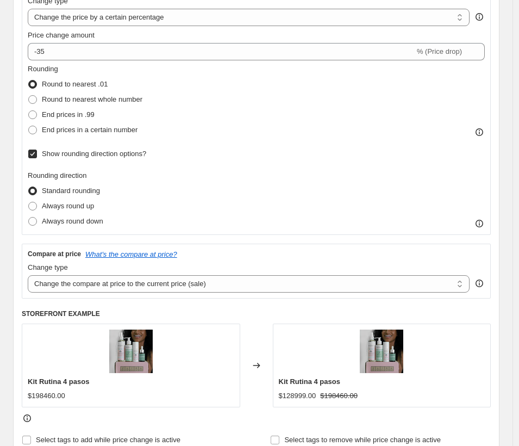
click at [81, 191] on span "Standard rounding" at bounding box center [71, 191] width 58 height 8
click at [29, 187] on input "Standard rounding" at bounding box center [28, 187] width 1 height 1
click at [80, 151] on span "Show rounding direction options?" at bounding box center [94, 154] width 104 height 8
click at [37, 151] on input "Show rounding direction options?" at bounding box center [32, 154] width 9 height 9
checkbox input "false"
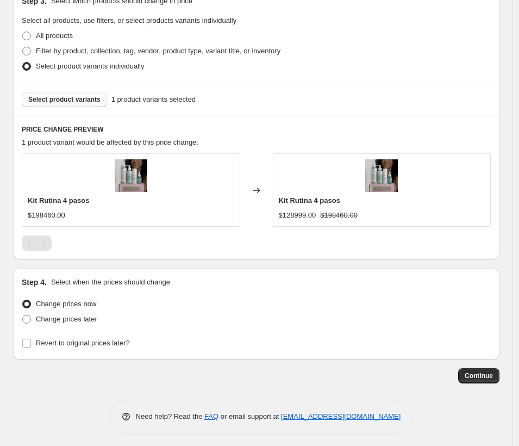
scroll to position [637, 0]
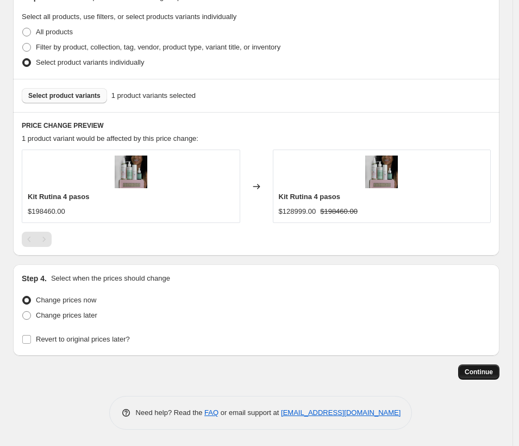
click at [490, 370] on span "Continue" at bounding box center [479, 372] width 28 height 9
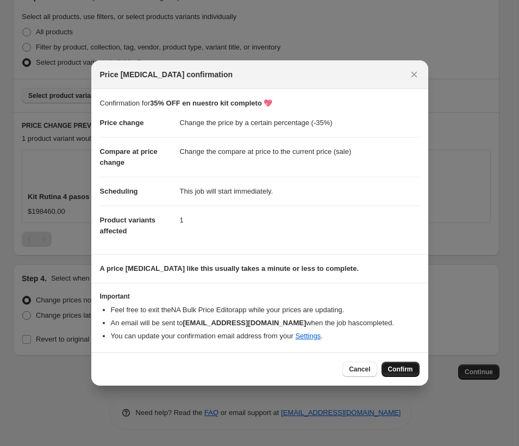
click at [399, 368] on span "Confirm" at bounding box center [400, 369] width 25 height 9
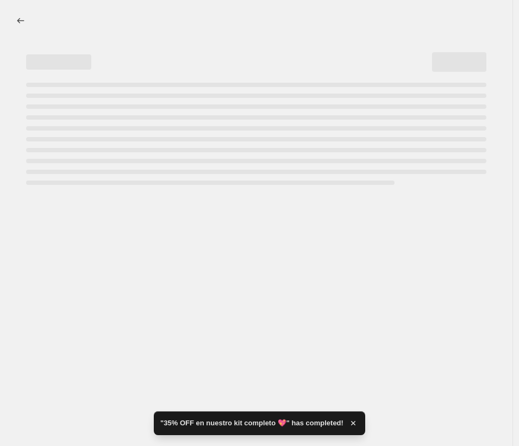
select select "percentage"
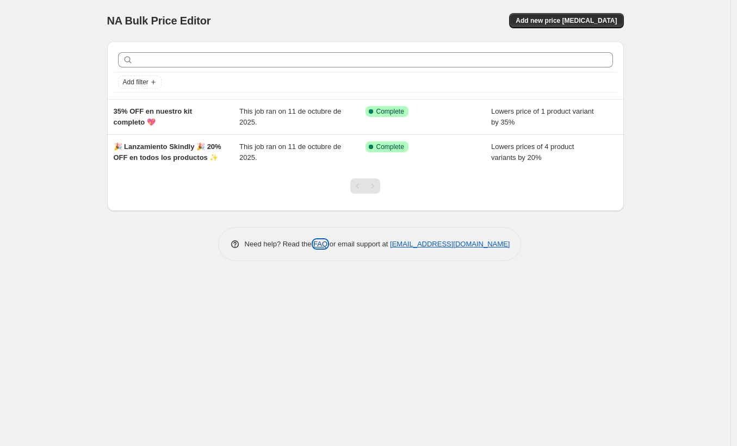
click at [315, 248] on link "FAQ" at bounding box center [320, 244] width 14 height 8
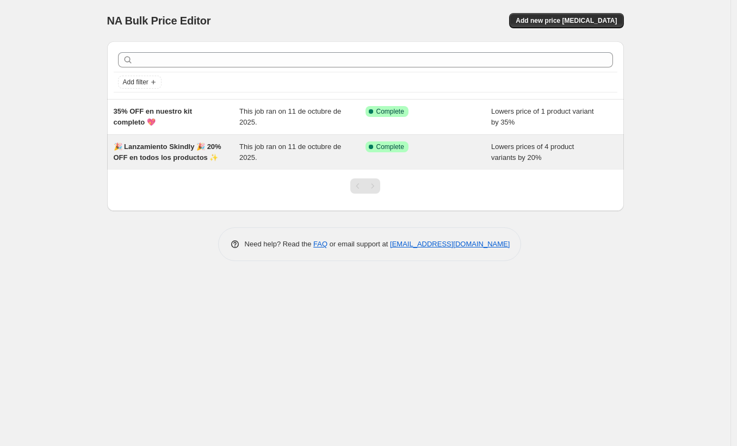
click at [245, 152] on div "This job ran on 11 de octubre de 2025." at bounding box center [302, 152] width 126 height 22
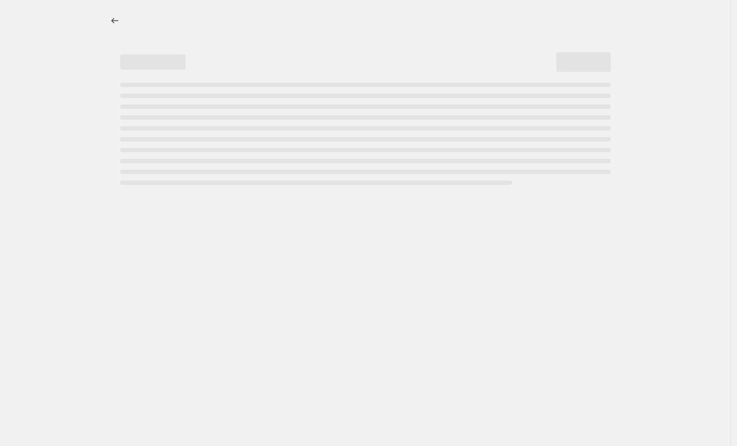
select select "percentage"
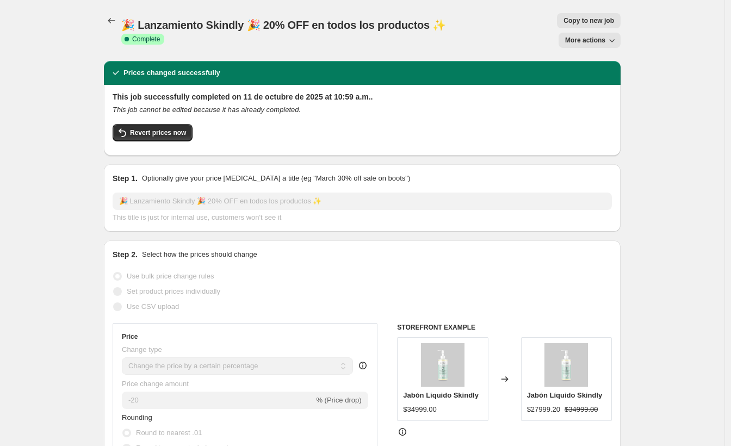
click at [525, 38] on span "More actions" at bounding box center [585, 40] width 40 height 9
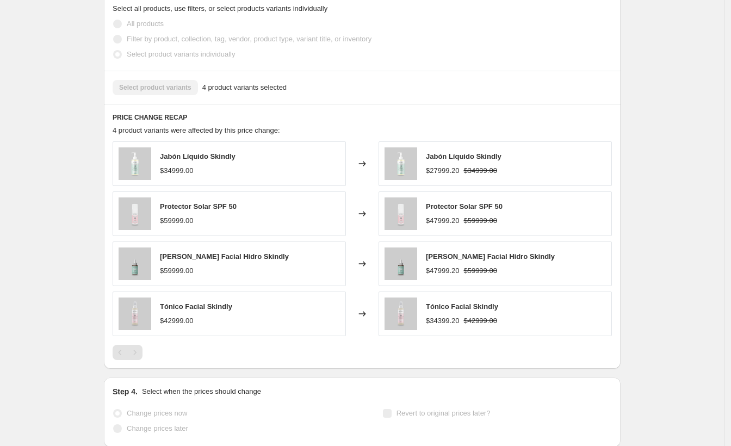
scroll to position [654, 0]
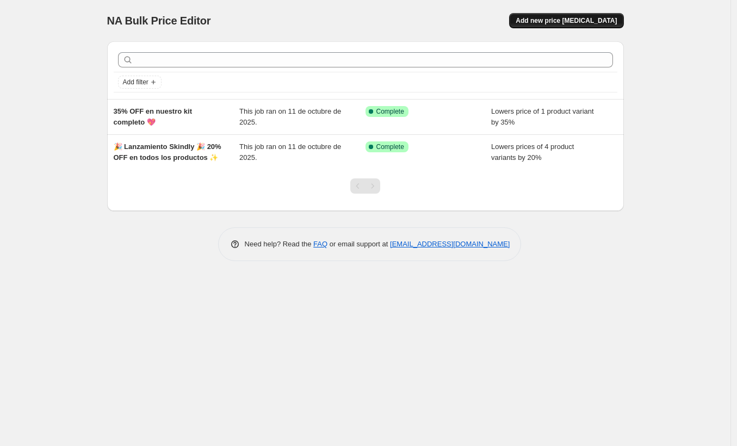
click at [562, 20] on span "Add new price [MEDICAL_DATA]" at bounding box center [566, 20] width 101 height 9
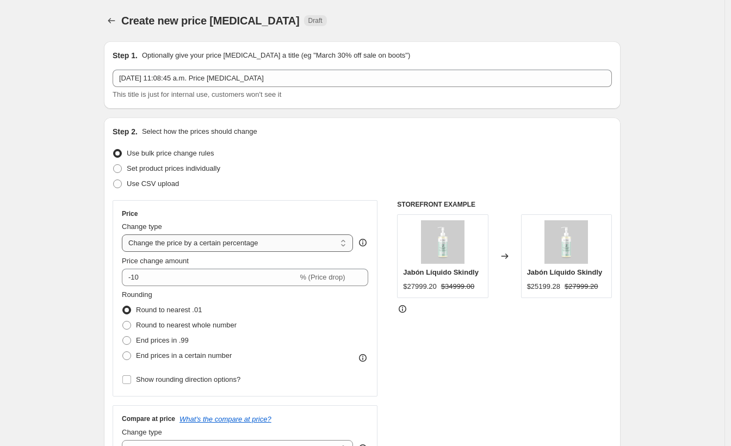
click at [208, 239] on select "Change the price to a certain amount Change the price by a certain amount Chang…" at bounding box center [237, 242] width 231 height 17
select select "by"
click at [125, 234] on select "Change the price to a certain amount Change the price by a certain amount Chang…" at bounding box center [237, 242] width 231 height 17
type input "-10.00"
click at [246, 245] on select "Change the price to a certain amount Change the price by a certain amount Chang…" at bounding box center [237, 242] width 231 height 17
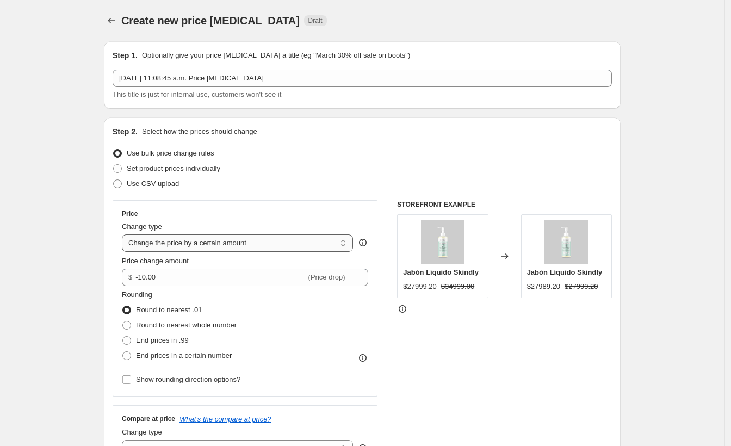
select select "to"
click at [125, 234] on select "Change the price to a certain amount Change the price by a certain amount Chang…" at bounding box center [237, 242] width 231 height 17
type input "80.00"
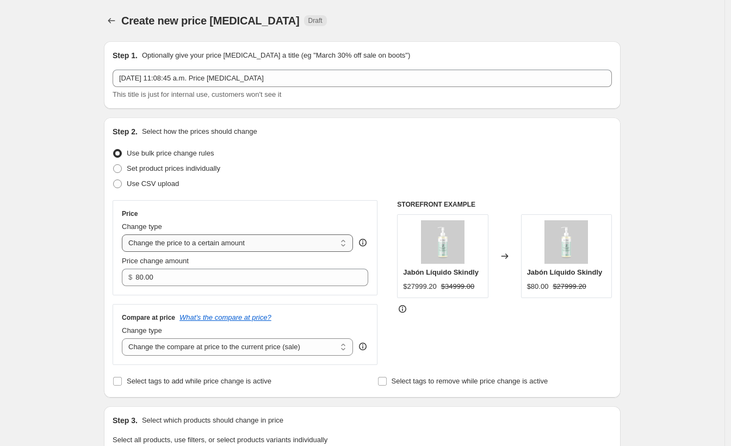
click at [215, 245] on select "Change the price to a certain amount Change the price by a certain amount Chang…" at bounding box center [237, 242] width 231 height 17
click at [125, 234] on select "Change the price to a certain amount Change the price by a certain amount Chang…" at bounding box center [237, 242] width 231 height 17
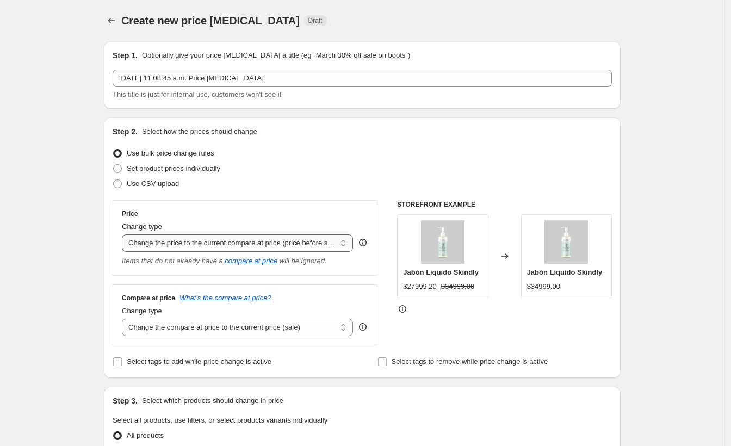
click at [209, 245] on select "Change the price to a certain amount Change the price by a certain amount Chang…" at bounding box center [237, 242] width 231 height 17
click at [125, 234] on select "Change the price to a certain amount Change the price by a certain amount Chang…" at bounding box center [237, 242] width 231 height 17
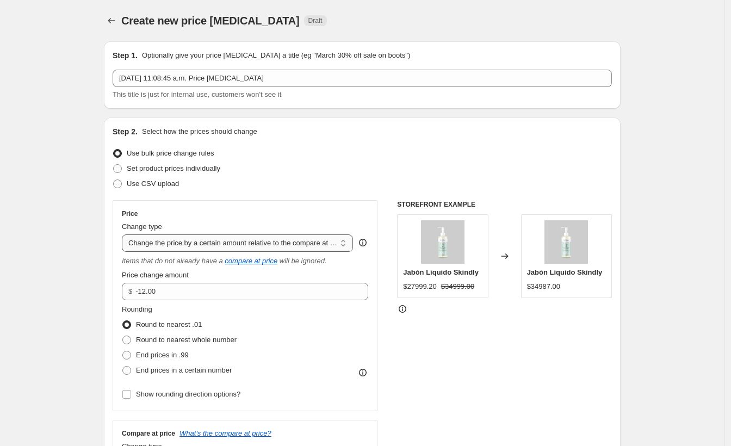
click at [207, 243] on select "Change the price to a certain amount Change the price by a certain amount Chang…" at bounding box center [237, 242] width 231 height 17
select select "pcap"
click at [125, 234] on select "Change the price to a certain amount Change the price by a certain amount Chang…" at bounding box center [237, 242] width 231 height 17
type input "-20"
click at [203, 243] on select "Change the price to a certain amount Change the price by a certain amount Chang…" at bounding box center [237, 242] width 231 height 17
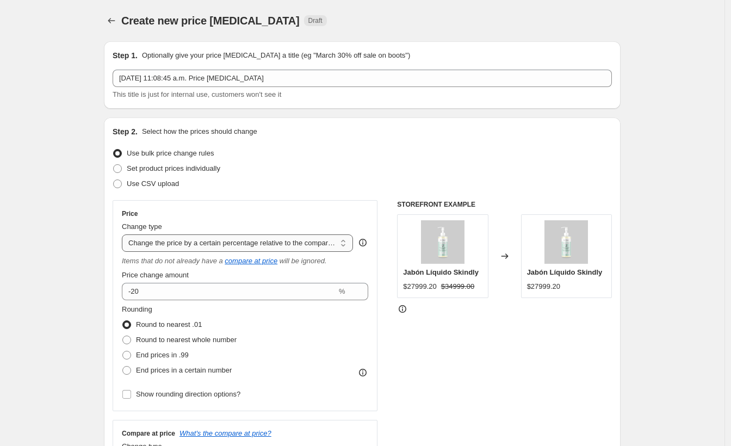
select select "no_change"
click at [125, 234] on select "Change the price to a certain amount Change the price by a certain amount Chang…" at bounding box center [237, 242] width 231 height 17
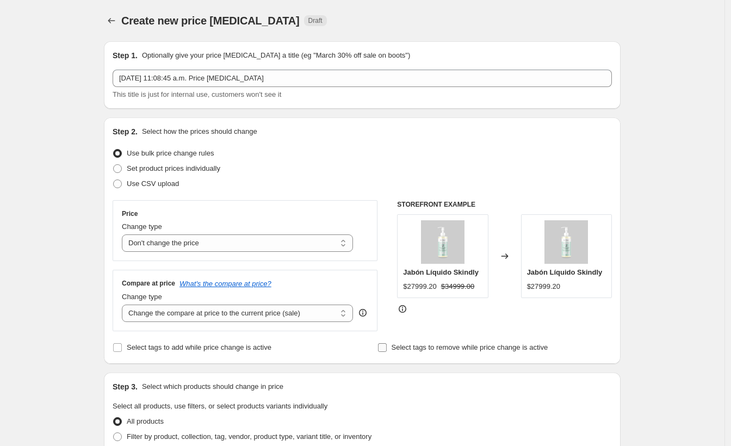
click at [444, 344] on span "Select tags to remove while price change is active" at bounding box center [470, 347] width 157 height 8
click at [387, 344] on input "Select tags to remove while price change is active" at bounding box center [382, 347] width 9 height 9
checkbox input "true"
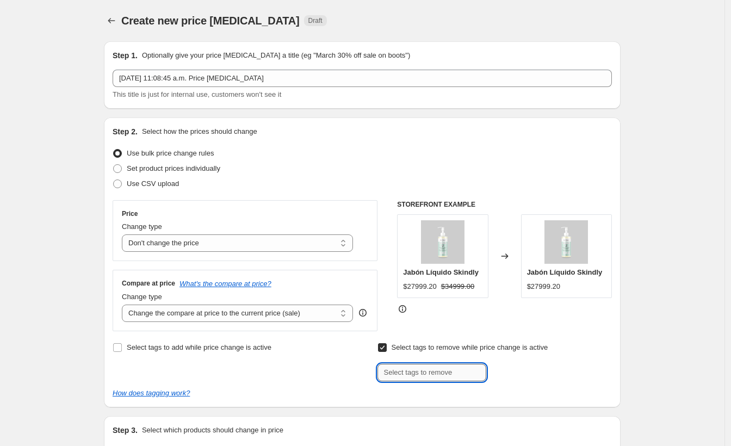
click at [452, 370] on input "text" at bounding box center [431, 372] width 109 height 17
click at [283, 306] on select "Change the compare at price to the current price (sale) Change the compare at p…" at bounding box center [237, 313] width 231 height 17
click at [241, 243] on select "Change the price to a certain amount Change the price by a certain amount Chang…" at bounding box center [237, 242] width 231 height 17
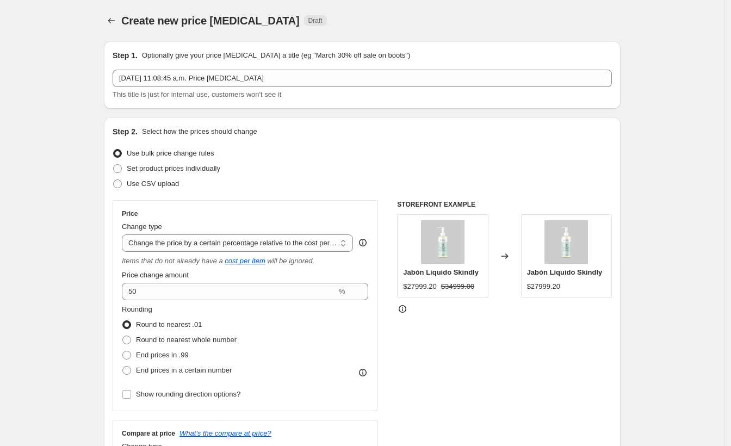
click at [497, 257] on div "Changed to" at bounding box center [504, 256] width 33 height 84
click at [504, 256] on icon at bounding box center [504, 256] width 11 height 11
click at [464, 251] on img at bounding box center [443, 242] width 44 height 44
click at [268, 238] on select "Change the price to a certain amount Change the price by a certain amount Chang…" at bounding box center [237, 242] width 231 height 17
select select "margin"
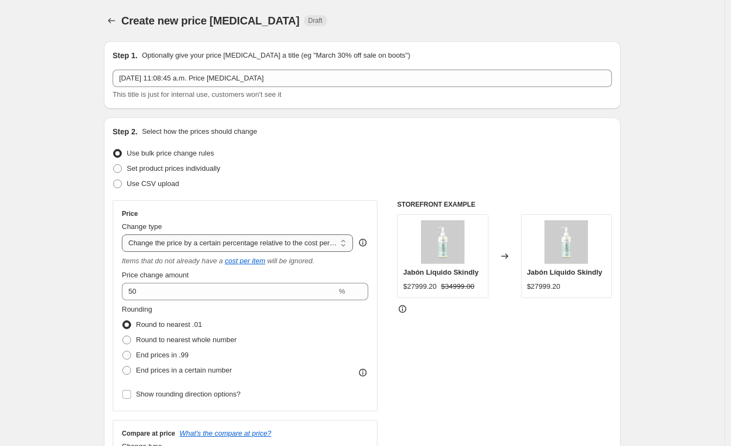
click at [125, 234] on select "Change the price to a certain amount Change the price by a certain amount Chang…" at bounding box center [237, 242] width 231 height 17
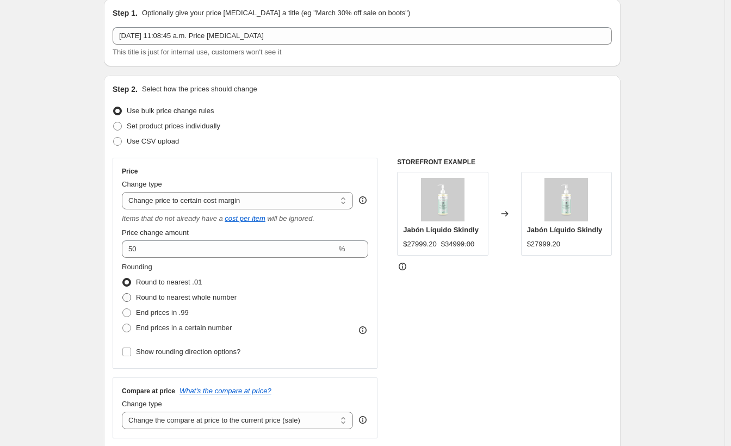
scroll to position [58, 0]
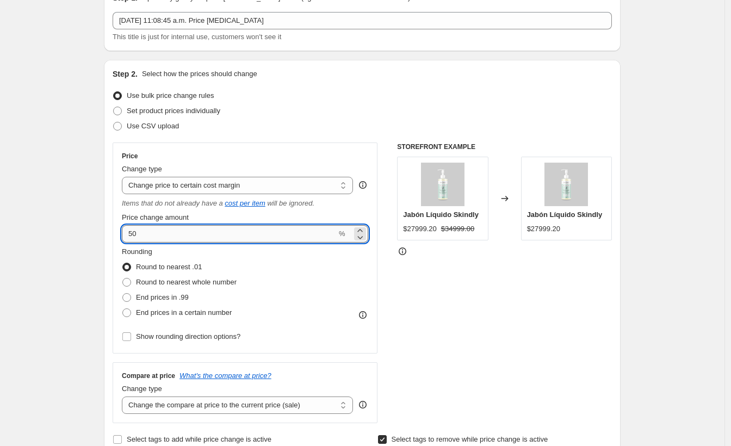
click at [207, 234] on input "50" at bounding box center [229, 233] width 215 height 17
click at [189, 275] on label "Round to nearest whole number" at bounding box center [179, 282] width 115 height 15
click at [123, 278] on input "Round to nearest whole number" at bounding box center [122, 278] width 1 height 1
radio input "true"
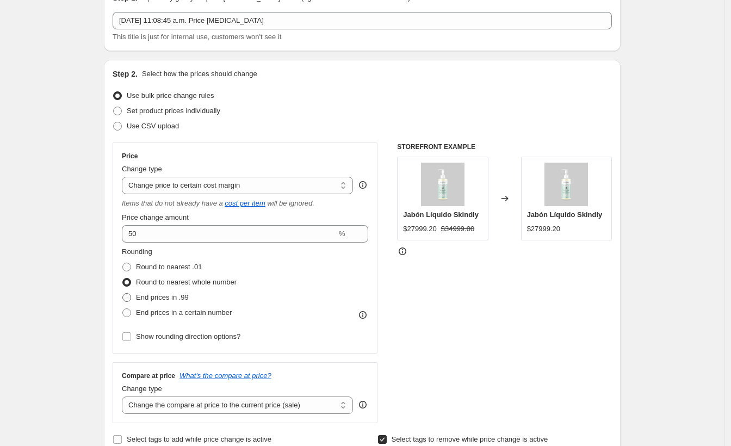
click at [183, 294] on span "End prices in .99" at bounding box center [162, 297] width 53 height 8
click at [123, 294] on input "End prices in .99" at bounding box center [122, 293] width 1 height 1
radio input "true"
click at [178, 313] on span "End prices in a certain number" at bounding box center [184, 312] width 96 height 8
click at [123, 309] on input "End prices in a certain number" at bounding box center [122, 308] width 1 height 1
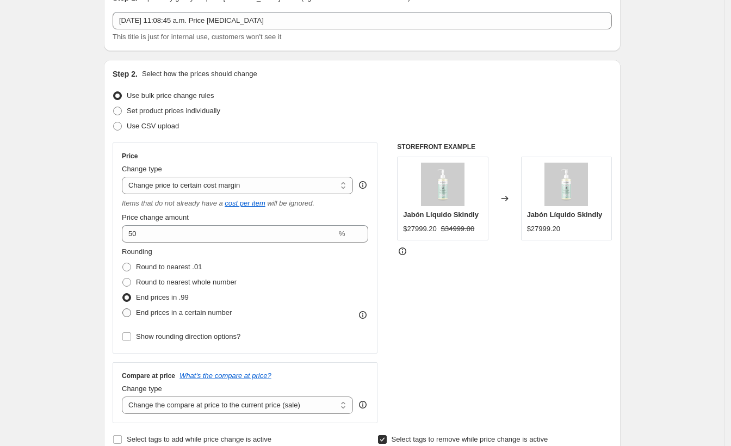
radio input "true"
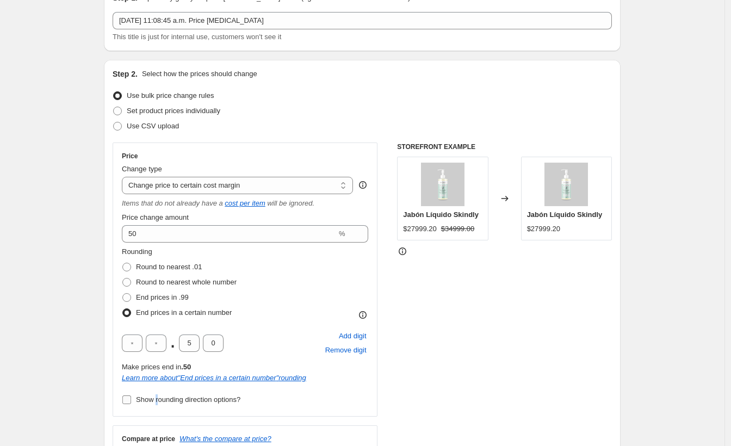
click at [160, 396] on span "Show rounding direction options?" at bounding box center [188, 399] width 104 height 8
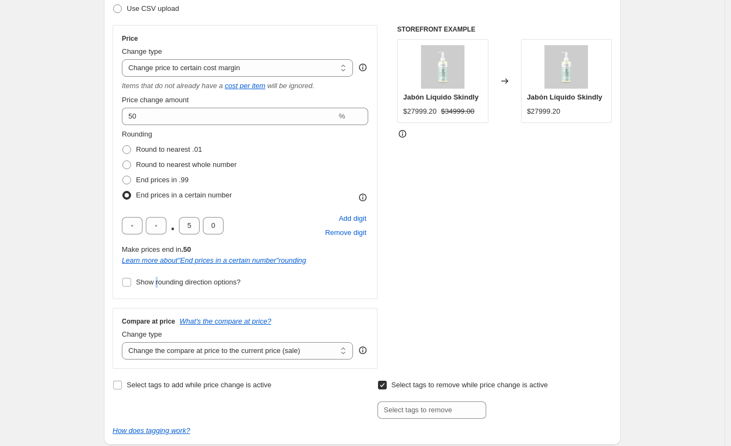
scroll to position [235, 0]
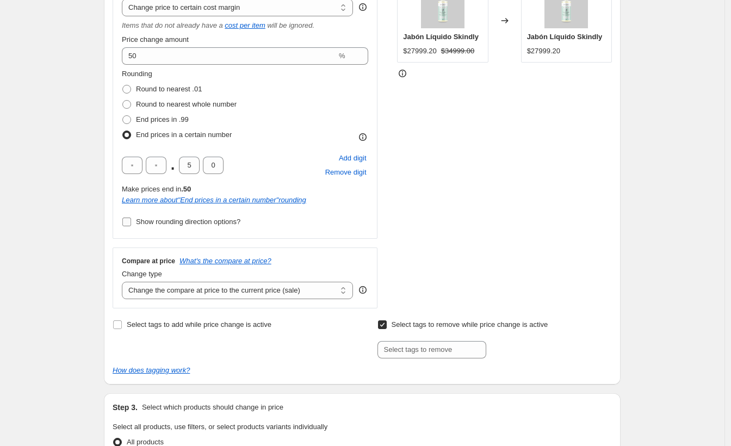
click at [197, 226] on span "Show rounding direction options?" at bounding box center [188, 221] width 104 height 11
click at [131, 226] on input "Show rounding direction options?" at bounding box center [126, 222] width 9 height 9
checkbox input "true"
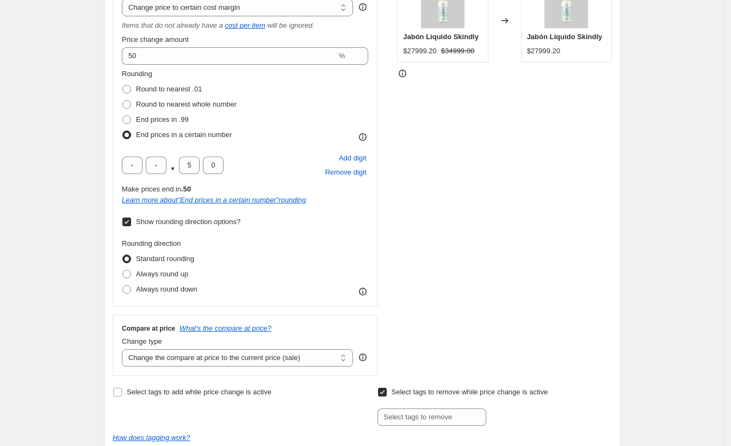
click at [553, 190] on div "STOREFRONT EXAMPLE Jabón Líquido Skindly $27999.20 $34999.00 Changed to Jabón L…" at bounding box center [504, 170] width 215 height 411
click at [178, 277] on span "Always round up" at bounding box center [162, 274] width 52 height 8
click at [123, 270] on input "Always round up" at bounding box center [122, 270] width 1 height 1
radio input "true"
click at [181, 289] on span "Always round down" at bounding box center [166, 289] width 61 height 8
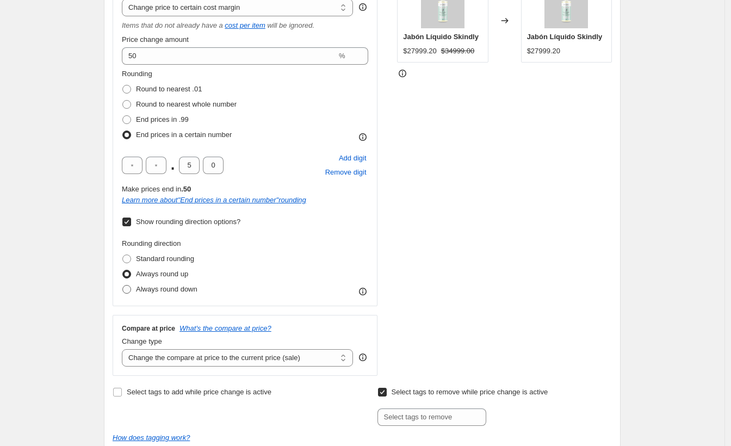
click at [123, 286] on input "Always round down" at bounding box center [122, 285] width 1 height 1
radio input "true"
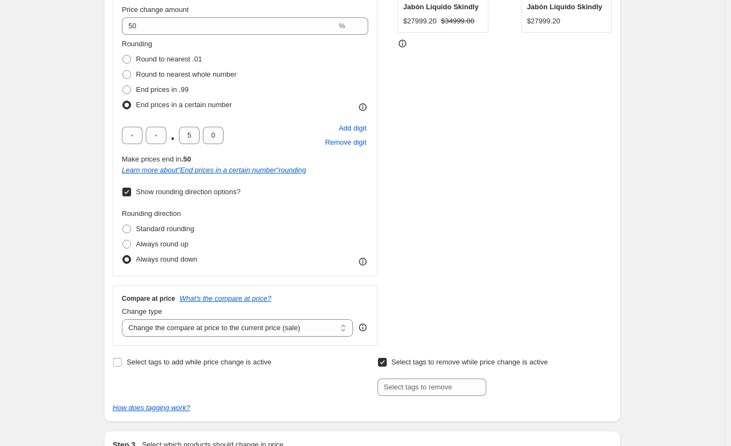
scroll to position [397, 0]
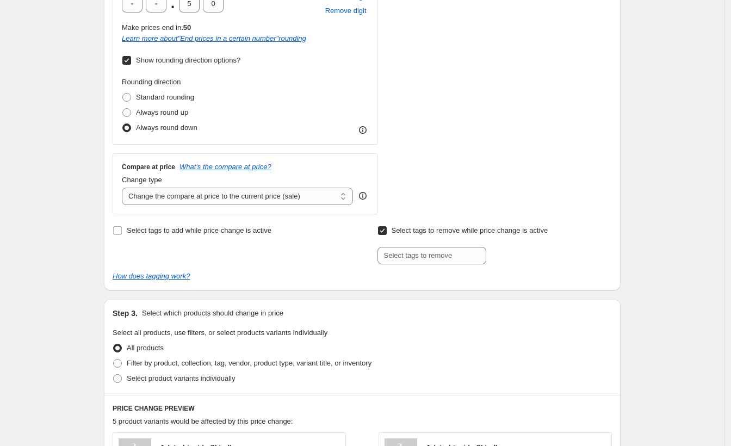
click at [239, 185] on div "Change type Change the compare at price to the current price (sale) Change the …" at bounding box center [237, 190] width 231 height 30
click at [241, 195] on select "Change the compare at price to the current price (sale) Change the compare at p…" at bounding box center [237, 196] width 231 height 17
click at [125, 188] on select "Change the compare at price to the current price (sale) Change the compare at p…" at bounding box center [237, 196] width 231 height 17
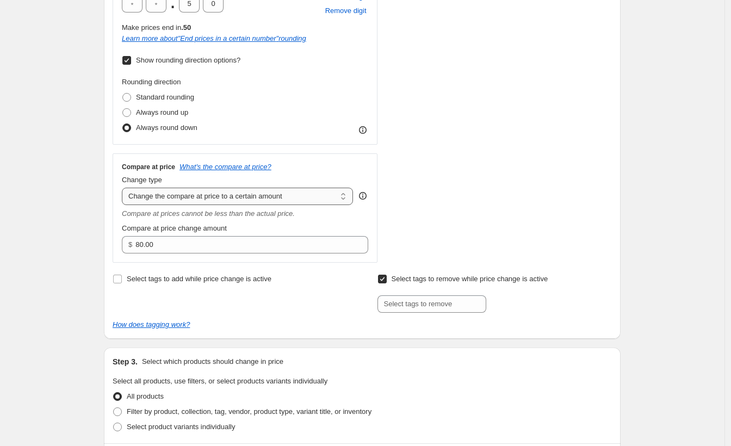
click at [238, 196] on select "Change the compare at price to the current price (sale) Change the compare at p…" at bounding box center [237, 196] width 231 height 17
select select "percentage"
click at [125, 188] on select "Change the compare at price to the current price (sale) Change the compare at p…" at bounding box center [237, 196] width 231 height 17
type input "-15"
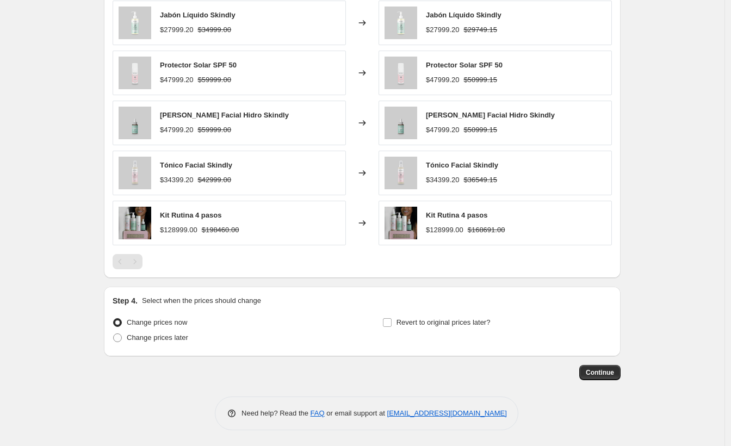
scroll to position [990, 0]
click at [160, 333] on span "Change prices later" at bounding box center [157, 337] width 61 height 8
click at [114, 333] on input "Change prices later" at bounding box center [113, 333] width 1 height 1
radio input "true"
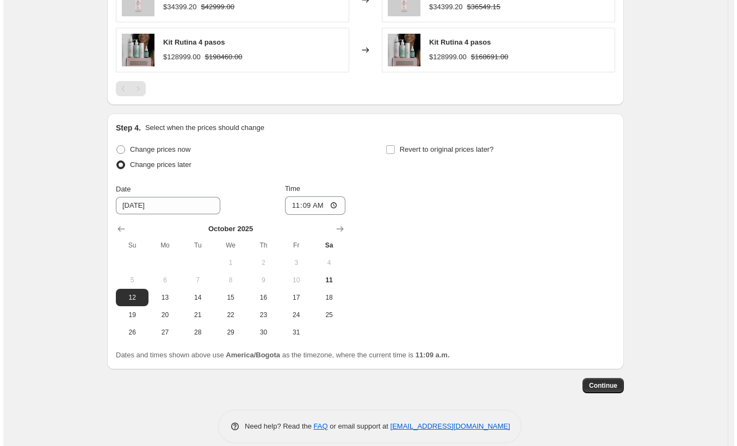
scroll to position [0, 0]
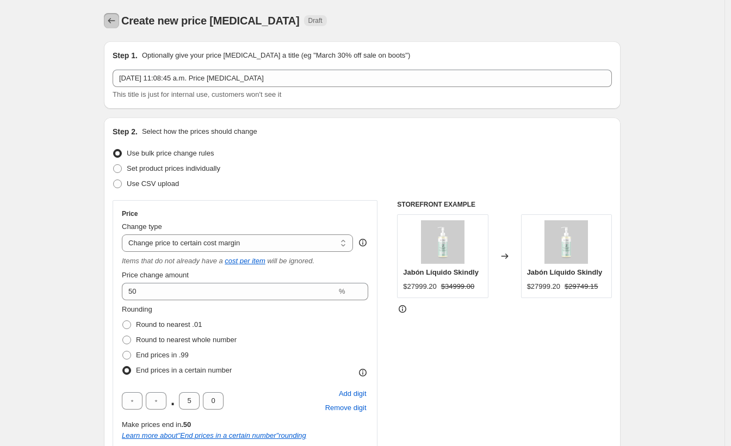
click at [108, 21] on button "Price change jobs" at bounding box center [111, 20] width 15 height 15
